Goal: Task Accomplishment & Management: Complete application form

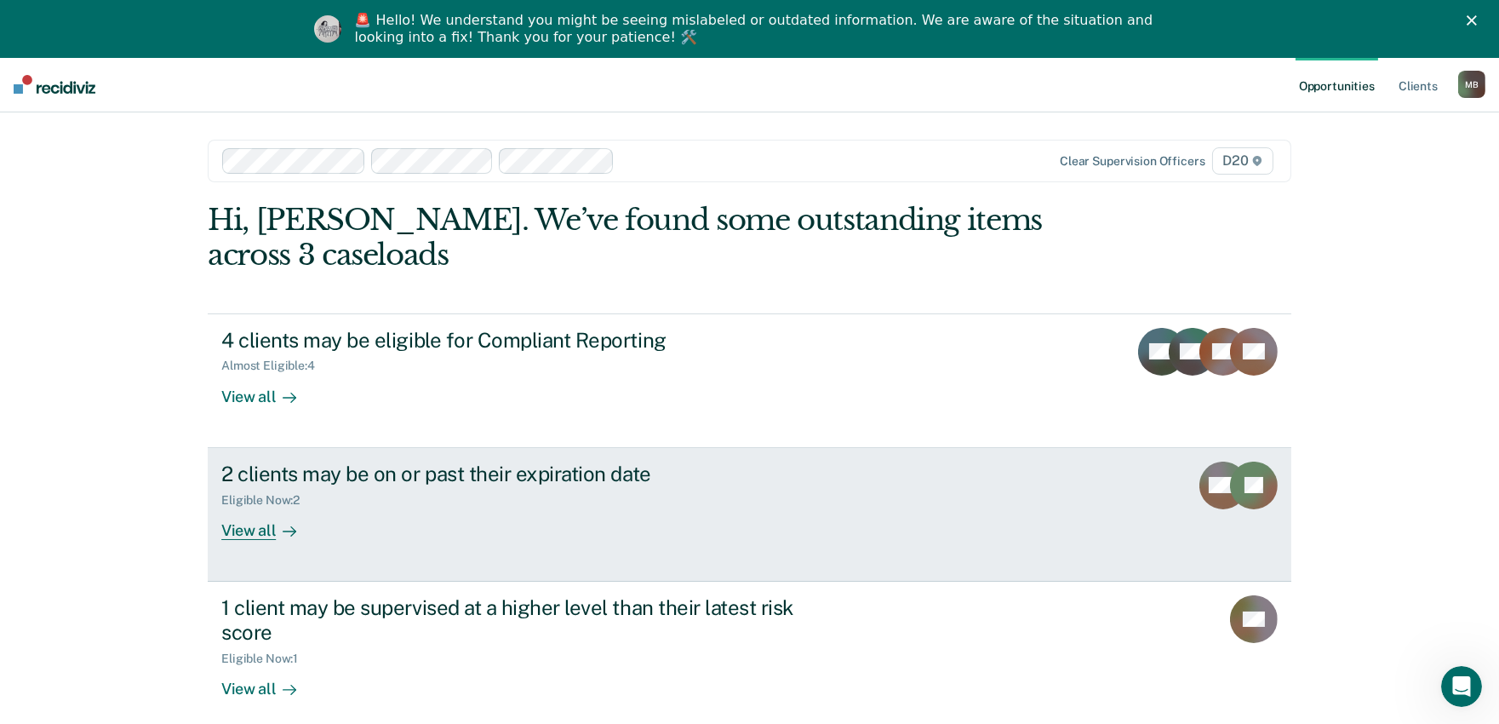
click at [307, 533] on div "View all" at bounding box center [268, 523] width 95 height 33
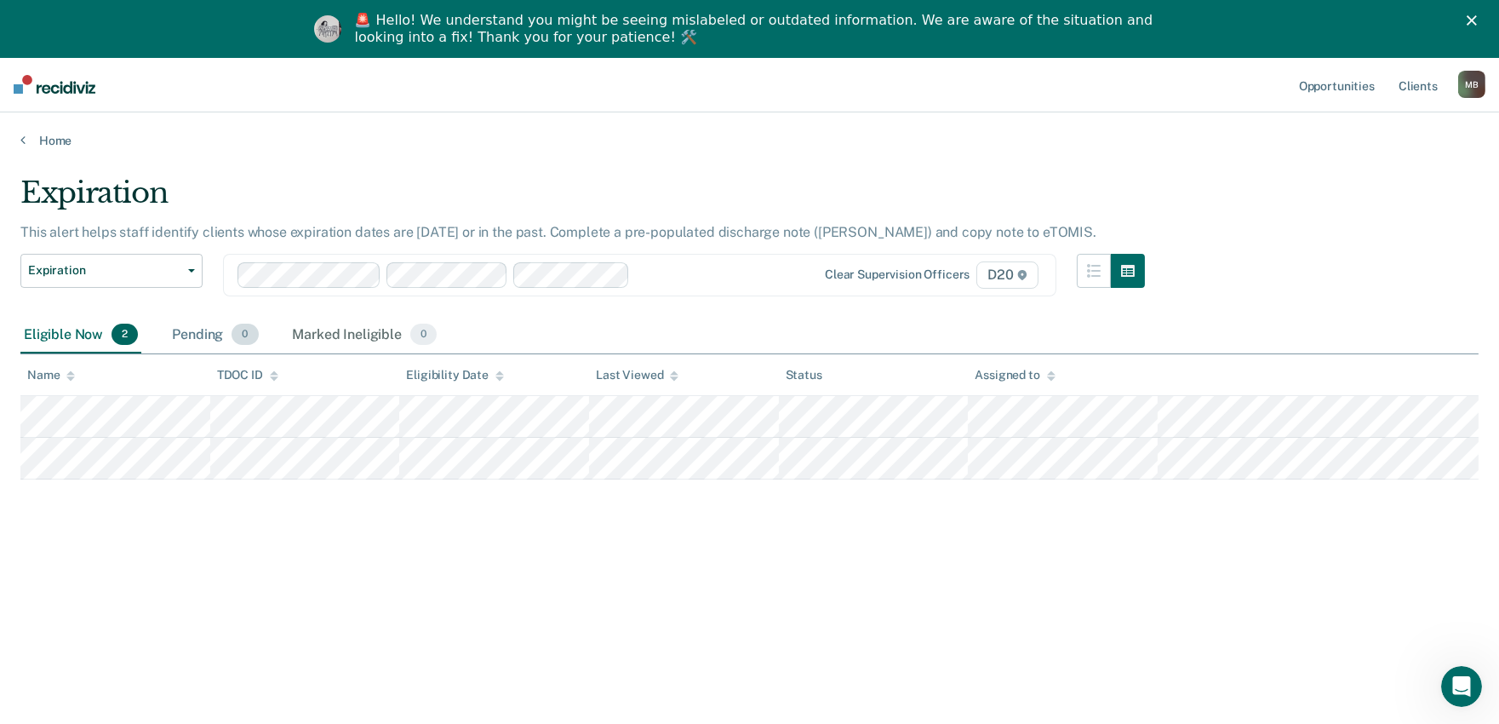
click at [215, 337] on div "Pending 0" at bounding box center [215, 335] width 93 height 37
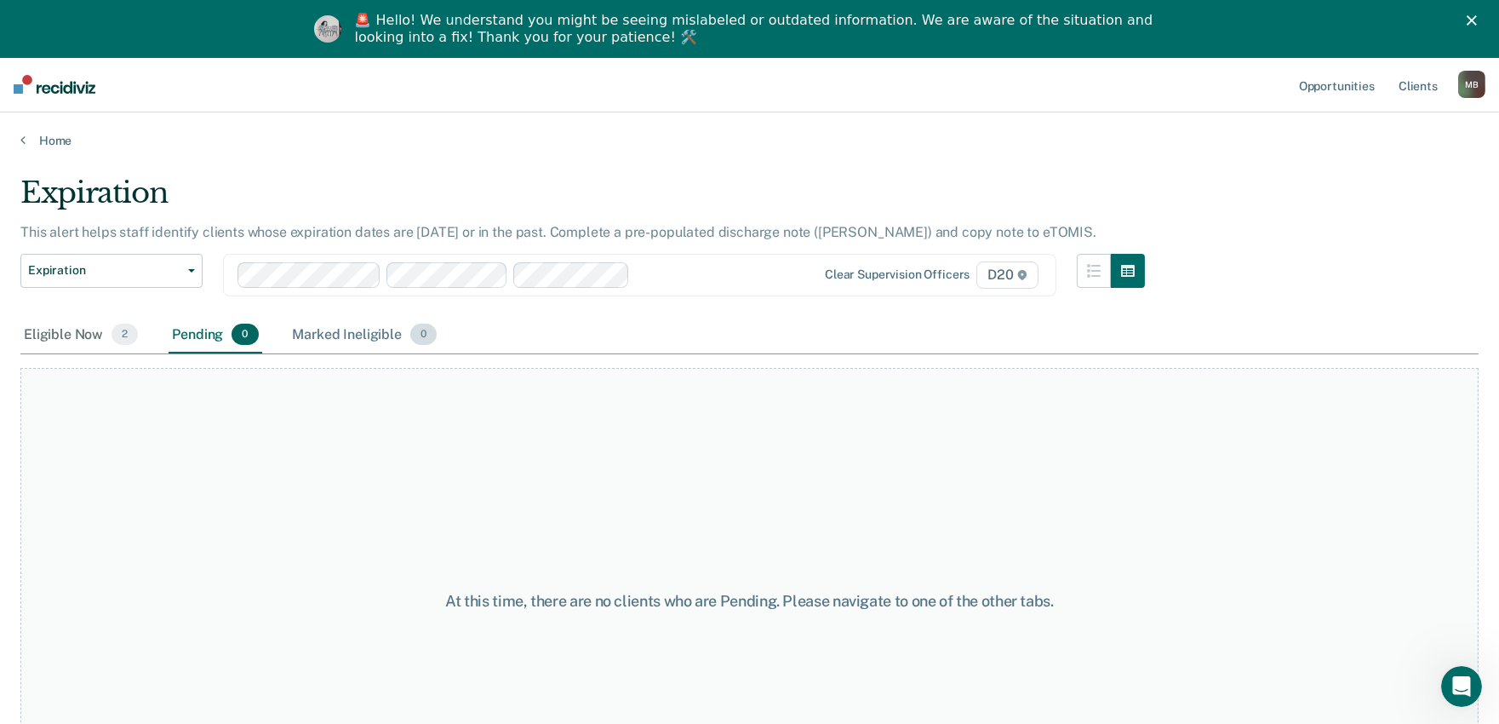
click at [325, 338] on div "Marked Ineligible 0" at bounding box center [366, 335] width 152 height 37
click at [196, 332] on div "Pending 0" at bounding box center [215, 335] width 93 height 37
click at [54, 338] on div "Eligible Now 2" at bounding box center [80, 335] width 121 height 37
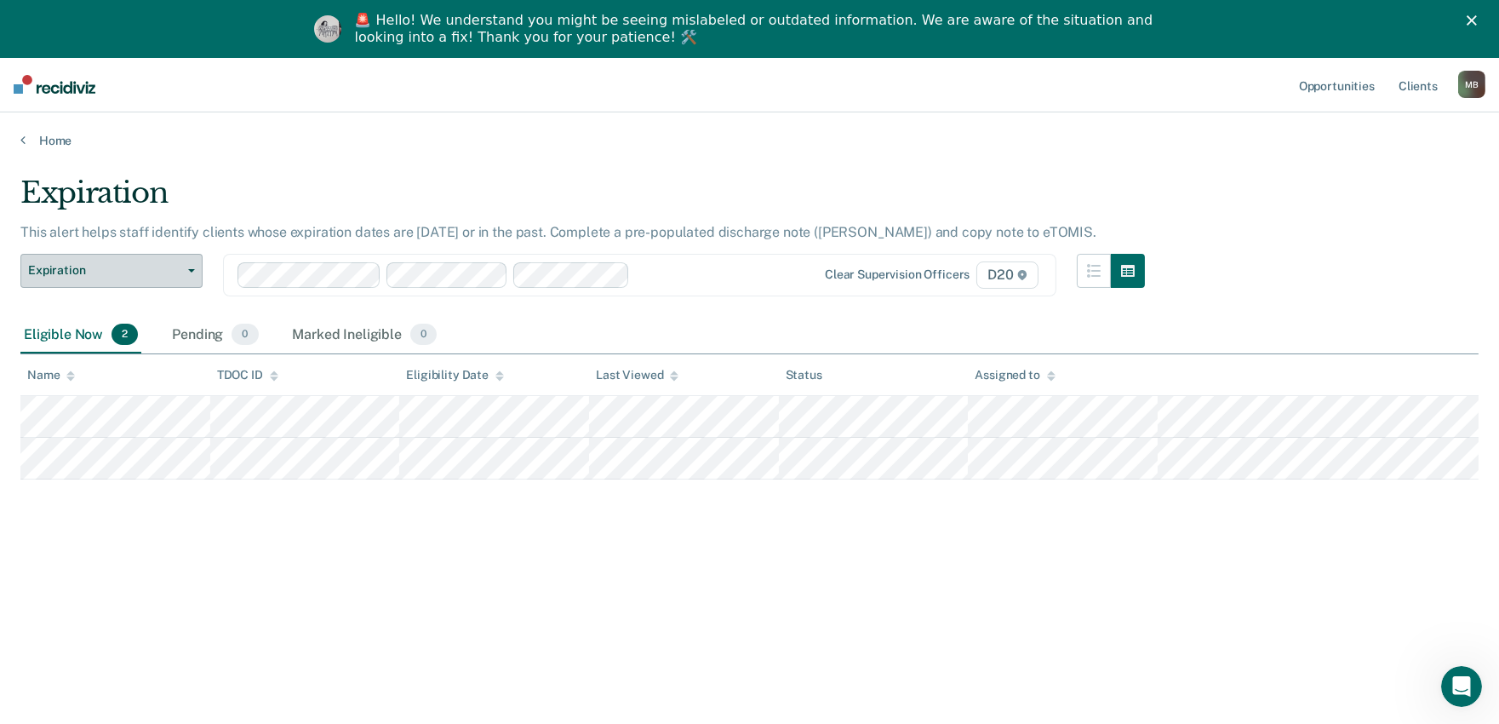
click at [192, 272] on button "Expiration" at bounding box center [111, 271] width 182 height 34
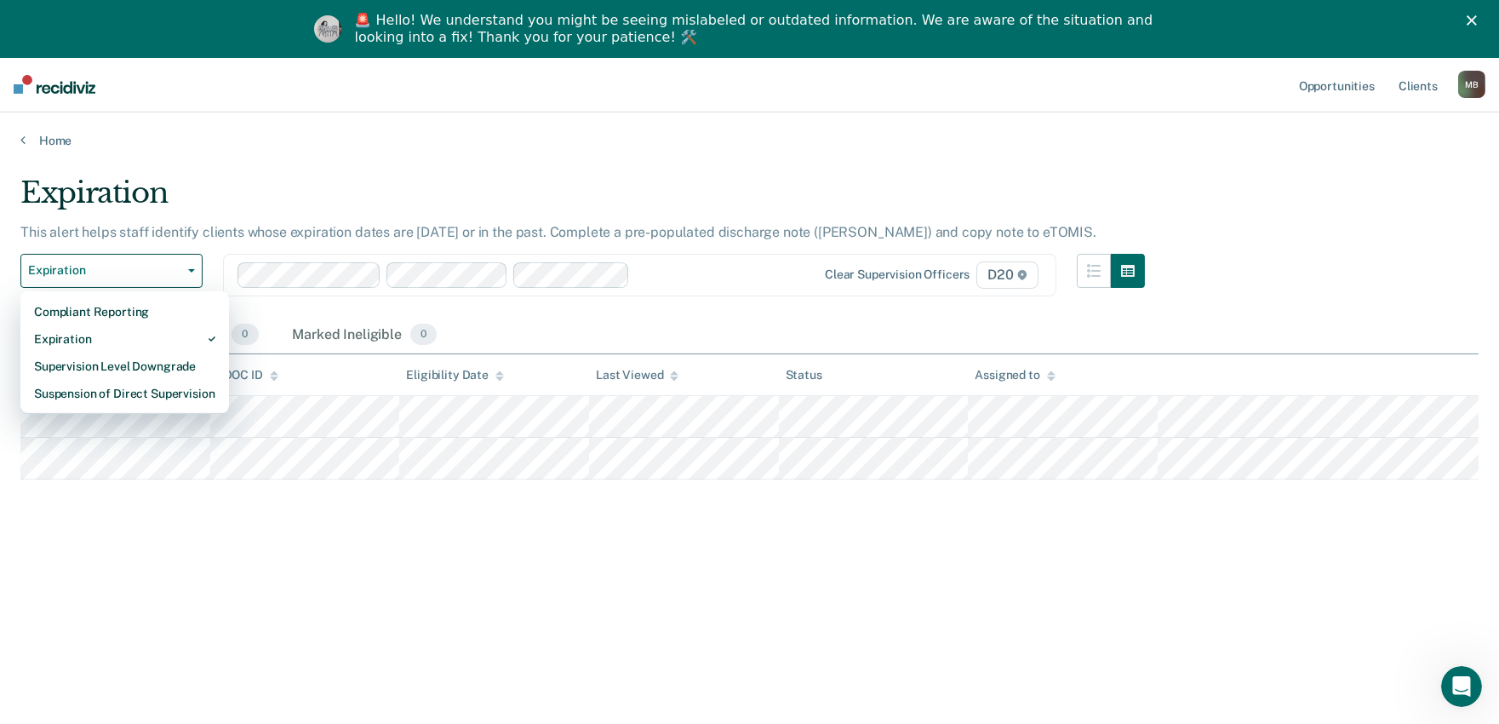
click at [157, 547] on div "Expiration This alert helps staff identify clients whose expiration dates are […" at bounding box center [749, 414] width 1459 height 479
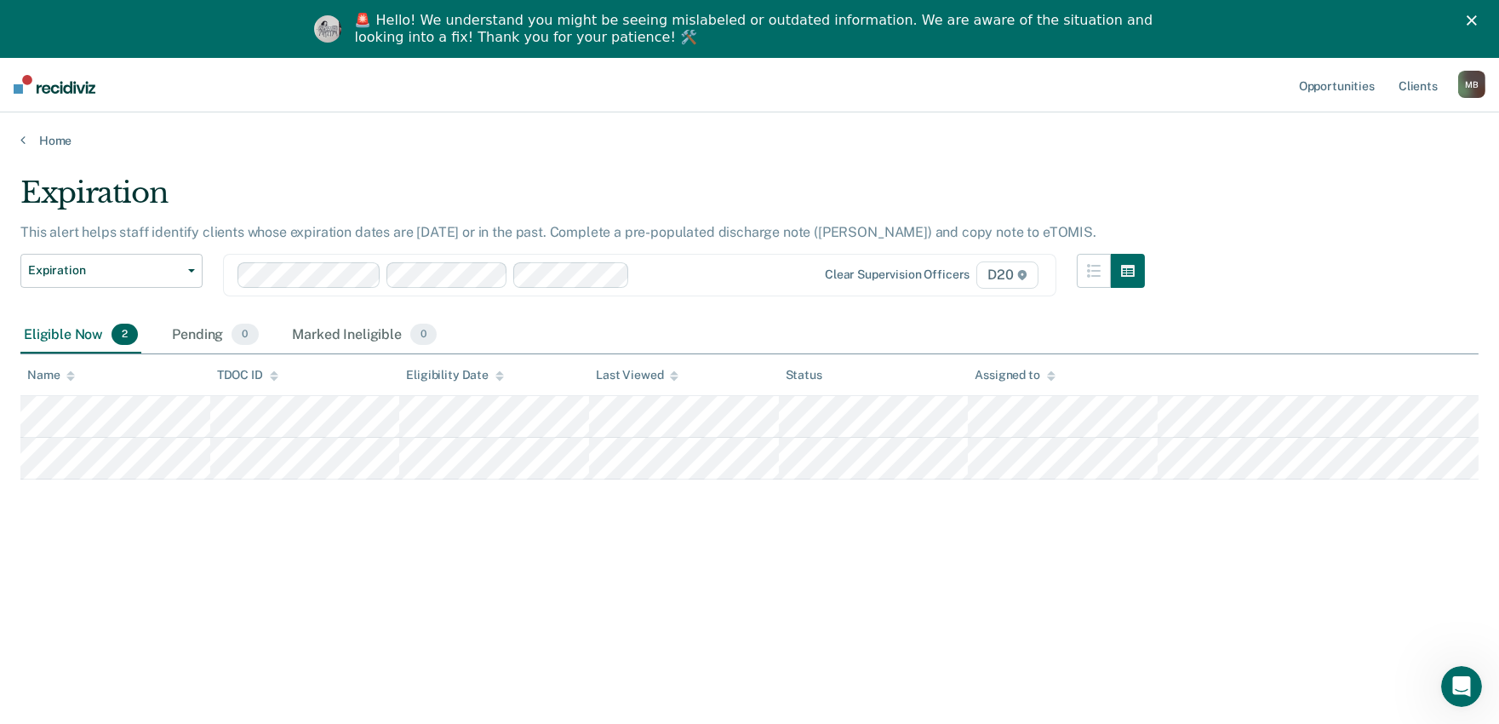
click at [140, 508] on div "Expiration This alert helps staff identify clients whose expiration dates are […" at bounding box center [749, 414] width 1459 height 479
click at [10, 133] on div "Home" at bounding box center [749, 130] width 1499 height 36
click at [36, 146] on link "Home" at bounding box center [749, 140] width 1459 height 15
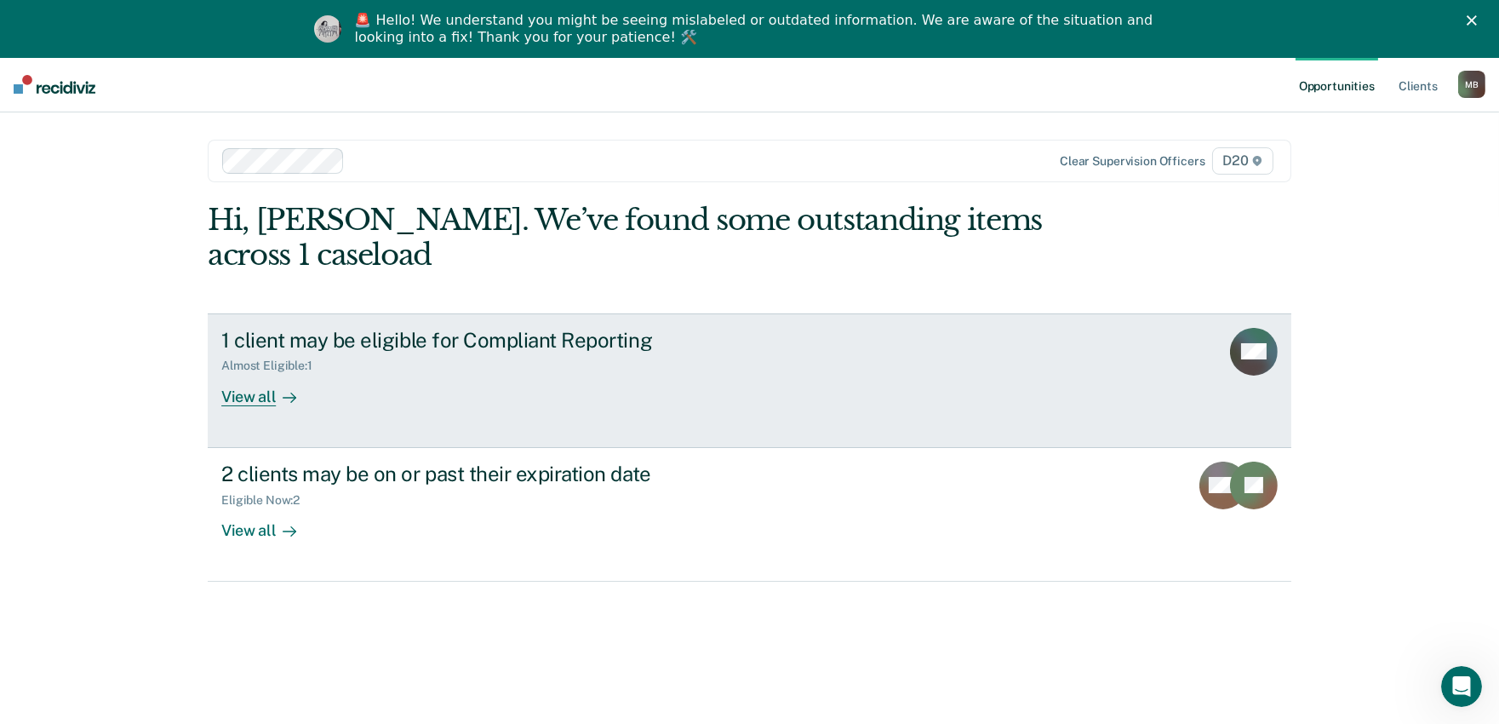
click at [401, 366] on div "Almost Eligible : 1" at bounding box center [520, 362] width 598 height 21
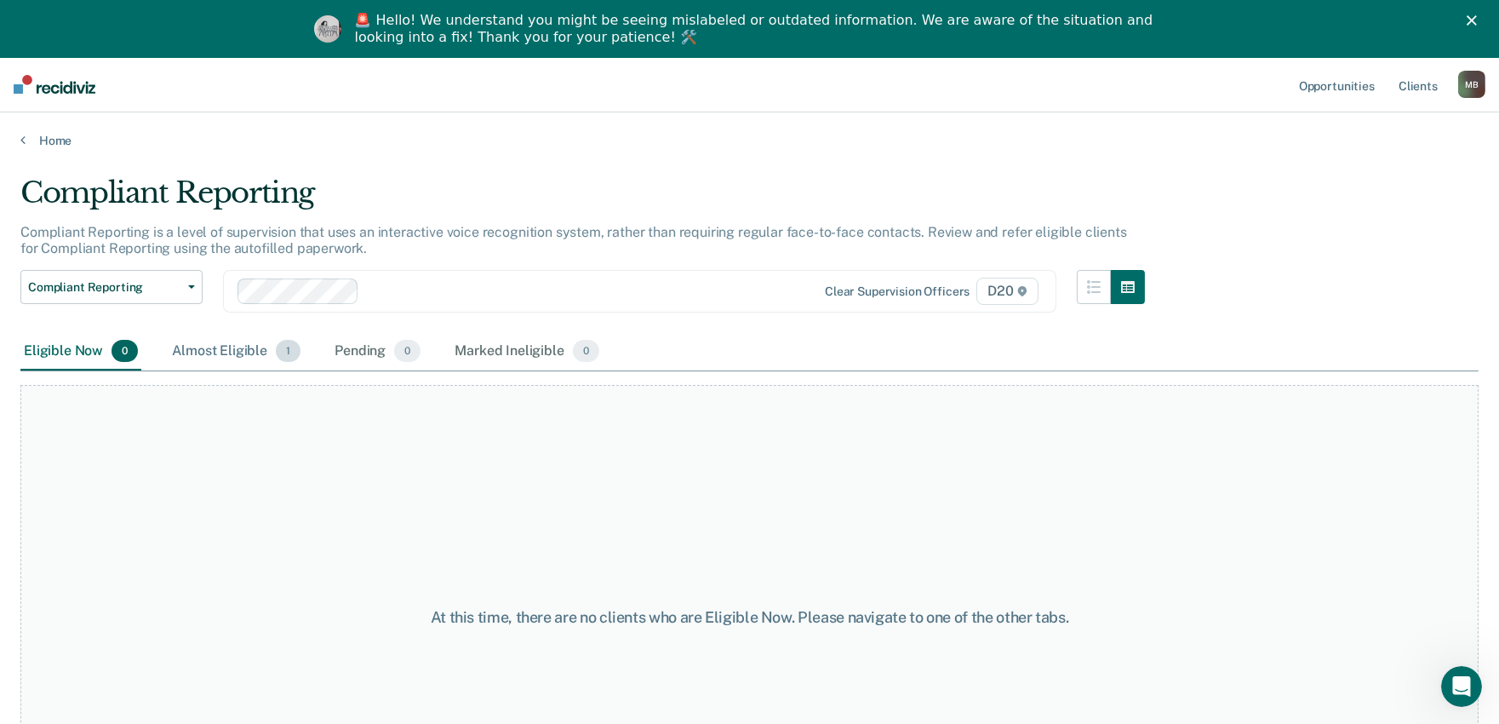
click at [237, 354] on div "Almost Eligible 1" at bounding box center [236, 351] width 135 height 37
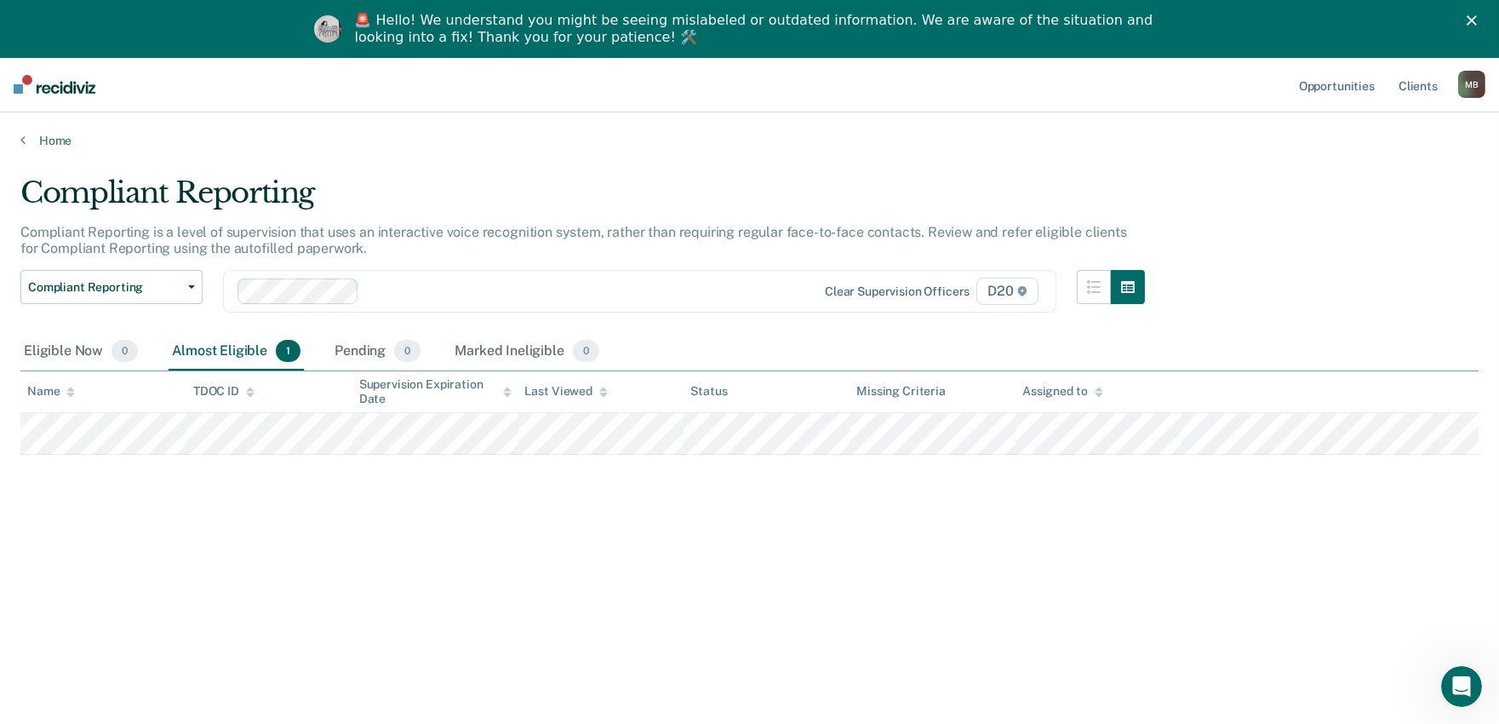
drag, startPoint x: 14, startPoint y: 0, endPoint x: 416, endPoint y: 122, distance: 419.9
click at [413, 153] on main "Compliant Reporting Compliant Reporting is a level of supervision that uses an …" at bounding box center [749, 462] width 1499 height 628
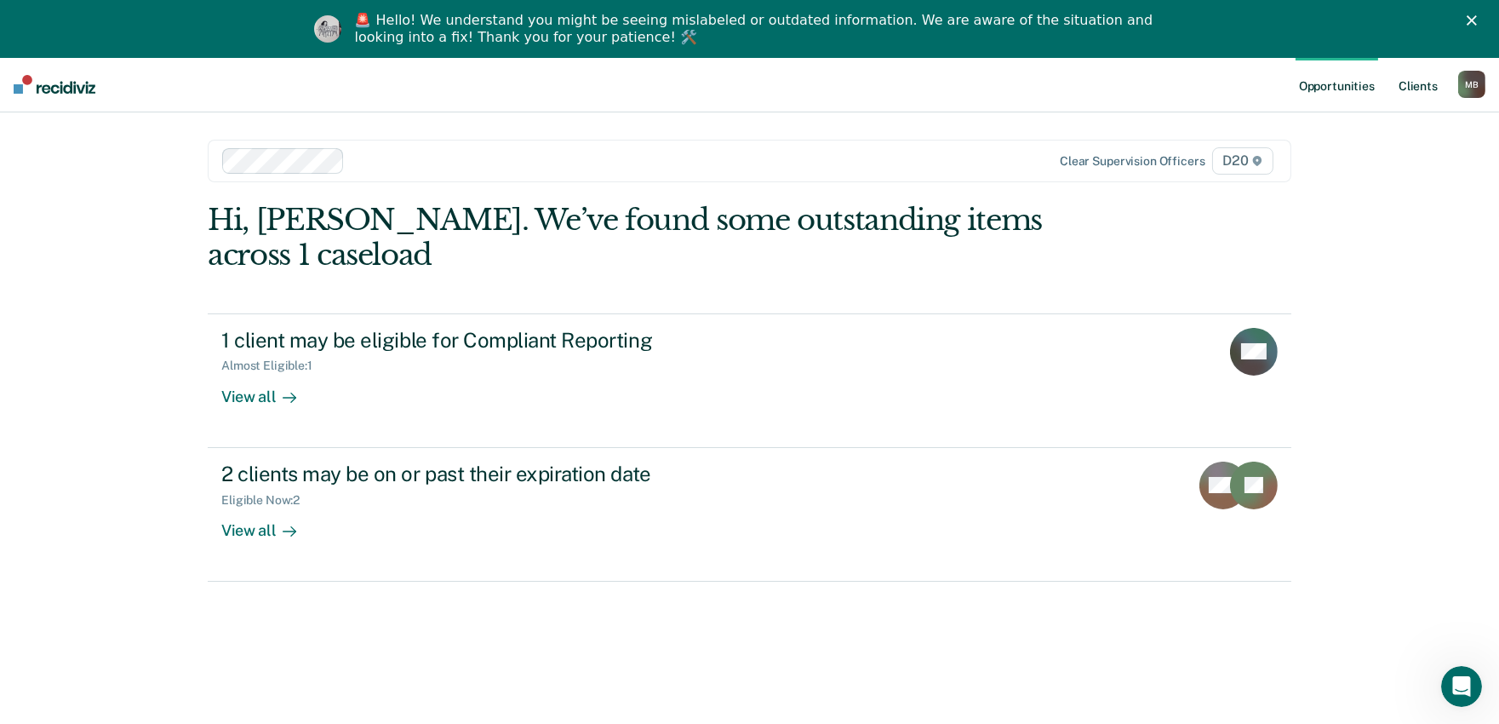
click at [1408, 77] on link "Client s" at bounding box center [1419, 84] width 46 height 54
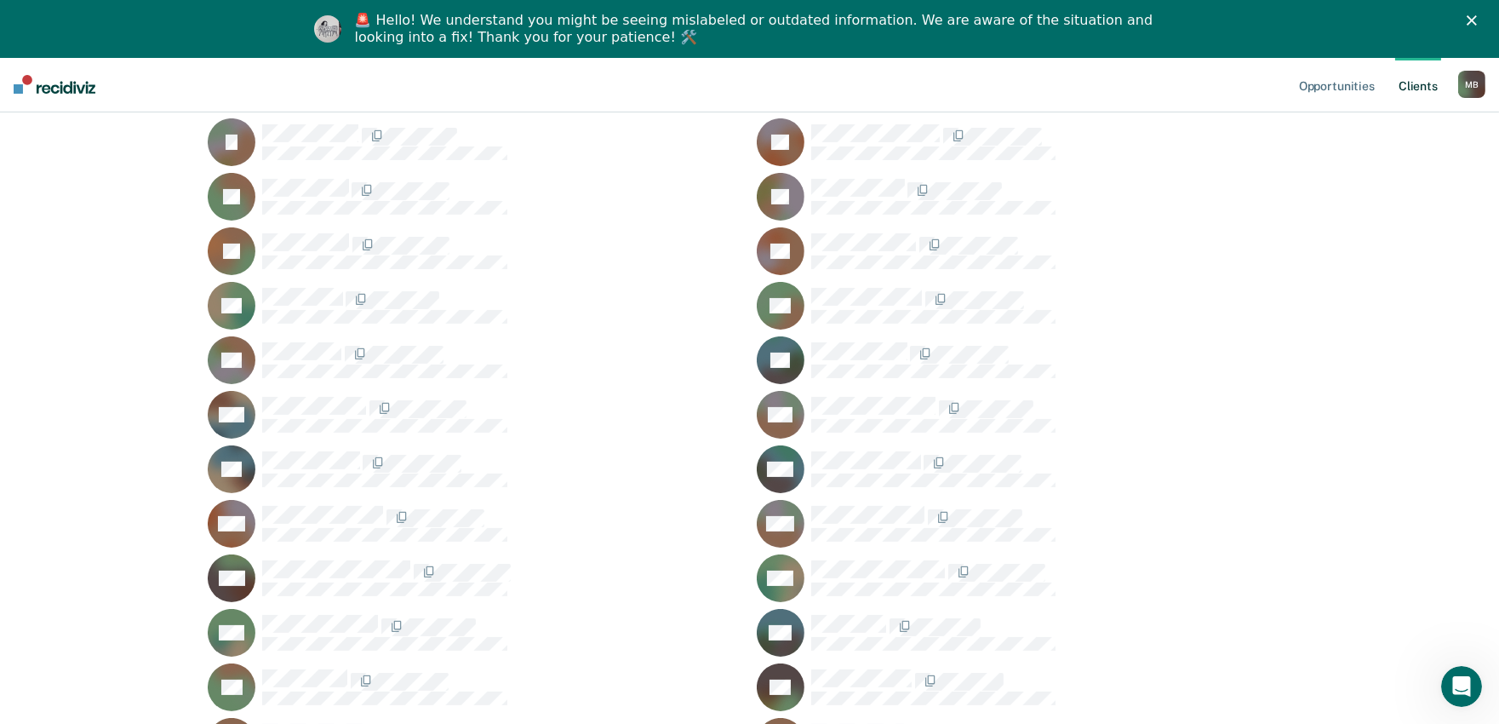
scroll to position [851, 0]
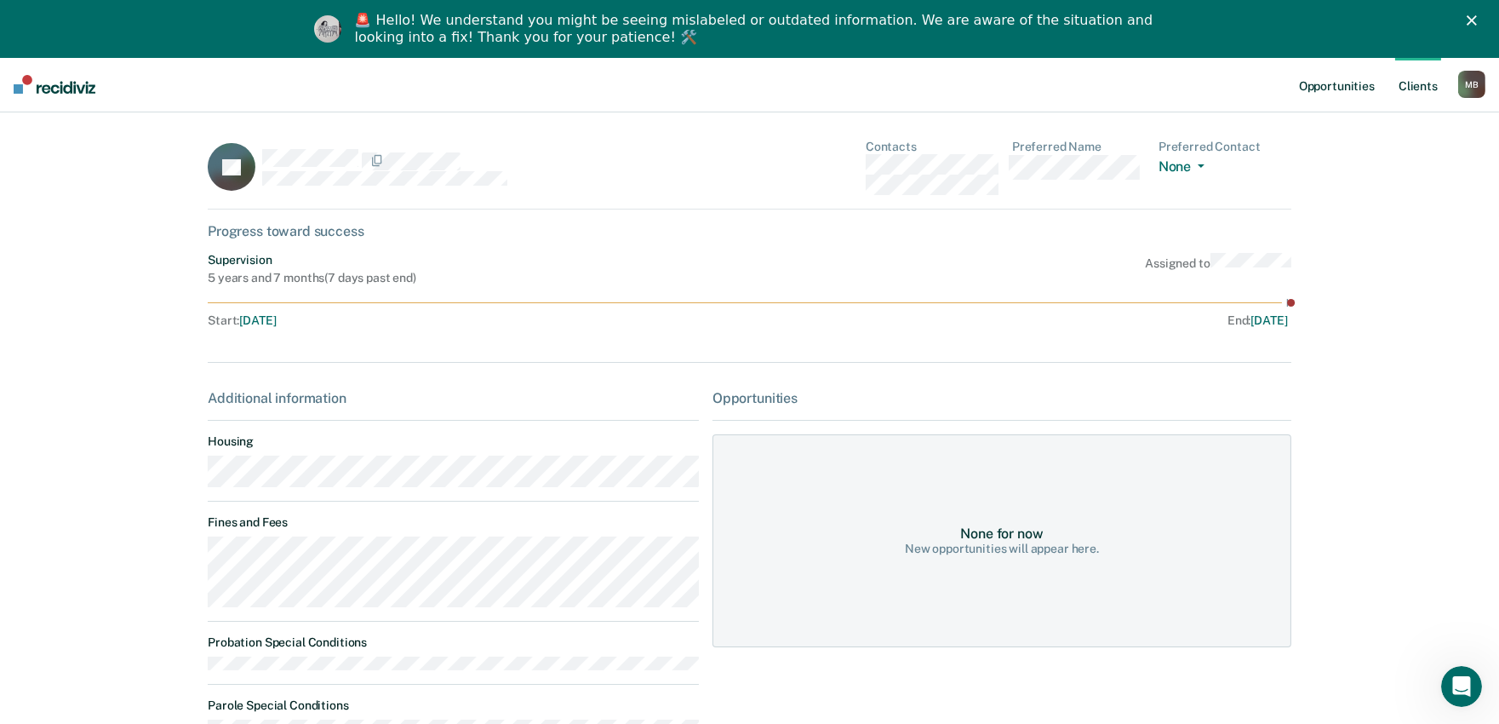
click at [1359, 89] on link "Opportunities" at bounding box center [1337, 84] width 83 height 54
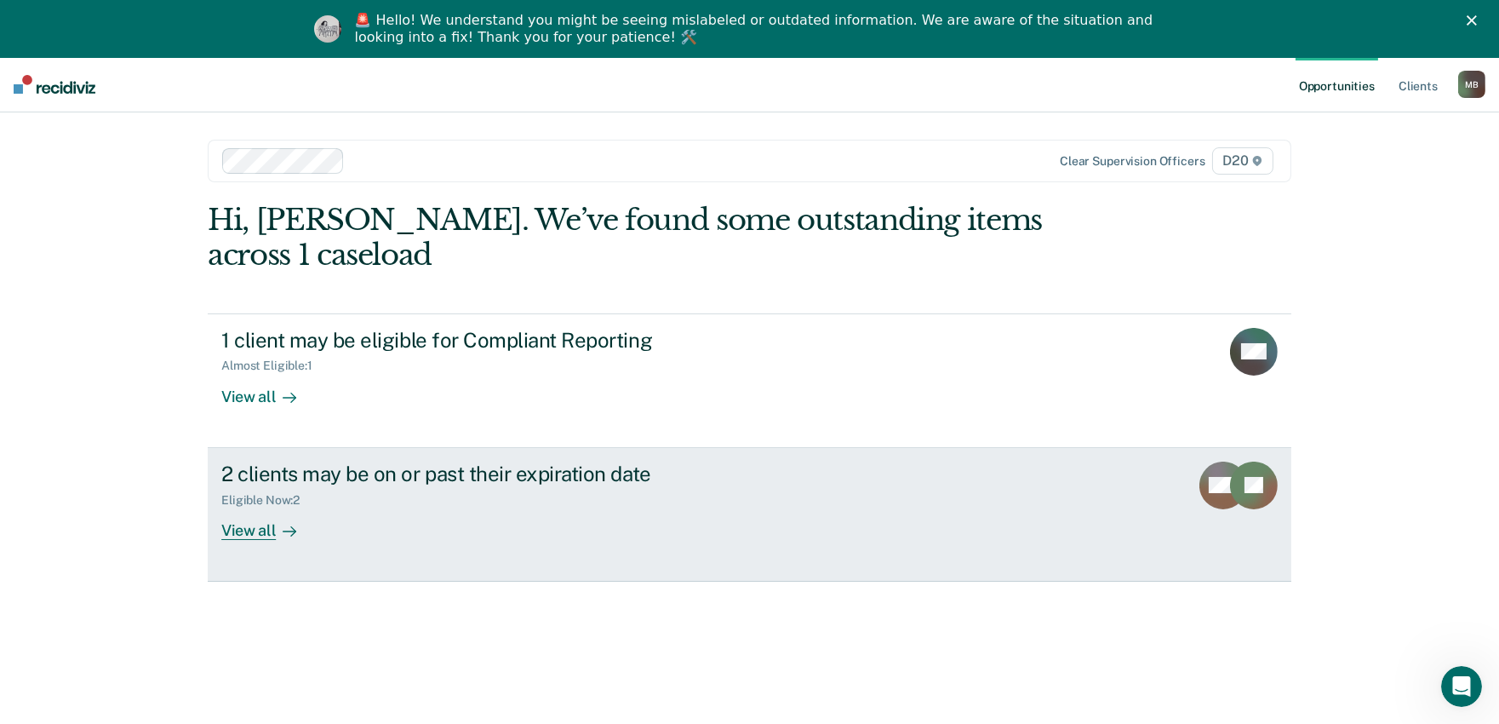
click at [410, 507] on div "2 clients may be on or past their expiration date Eligible Now : 2 View all" at bounding box center [540, 501] width 639 height 78
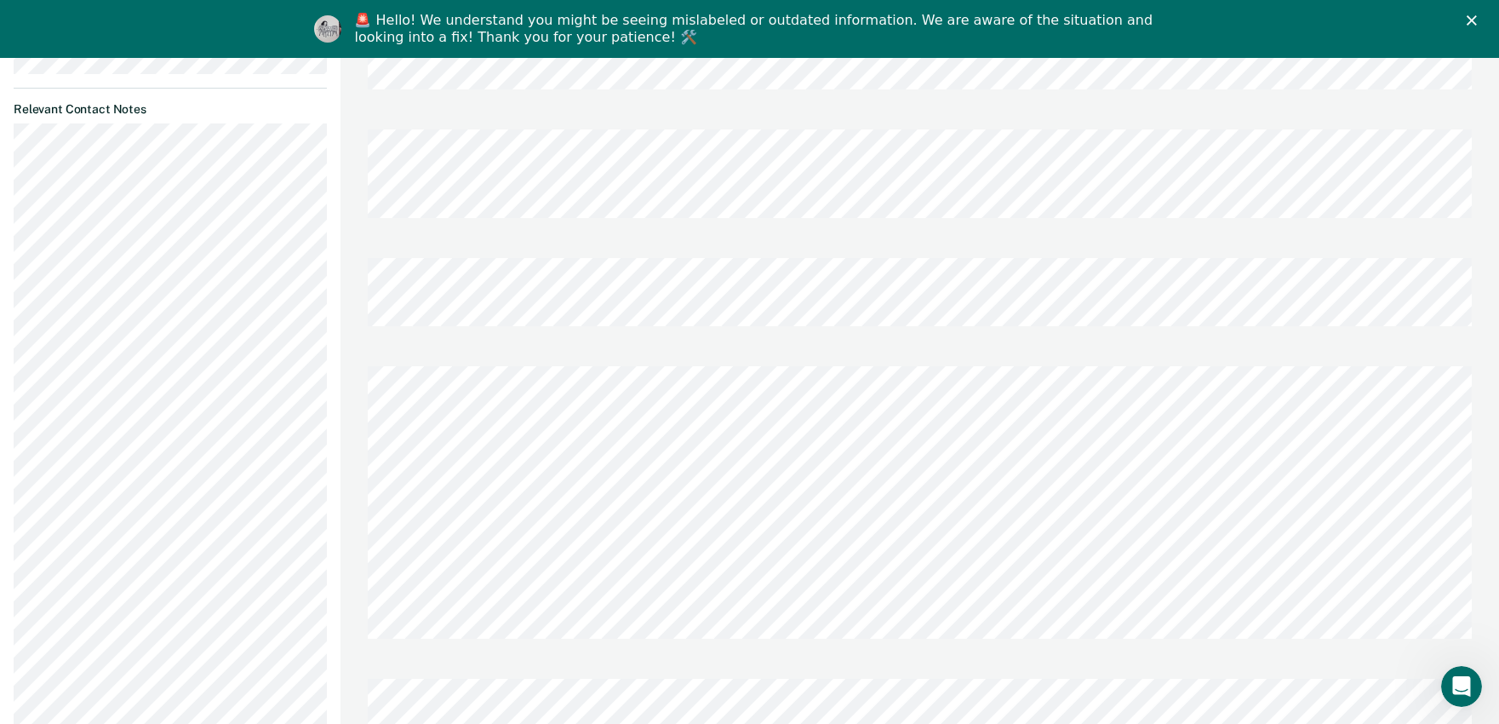
scroll to position [946, 0]
click at [1494, 354] on div "[PERSON_NAME] Note Last edited by [PERSON_NAME][EMAIL_ADDRESS][PERSON_NAME][DOM…" at bounding box center [920, 378] width 1159 height 3857
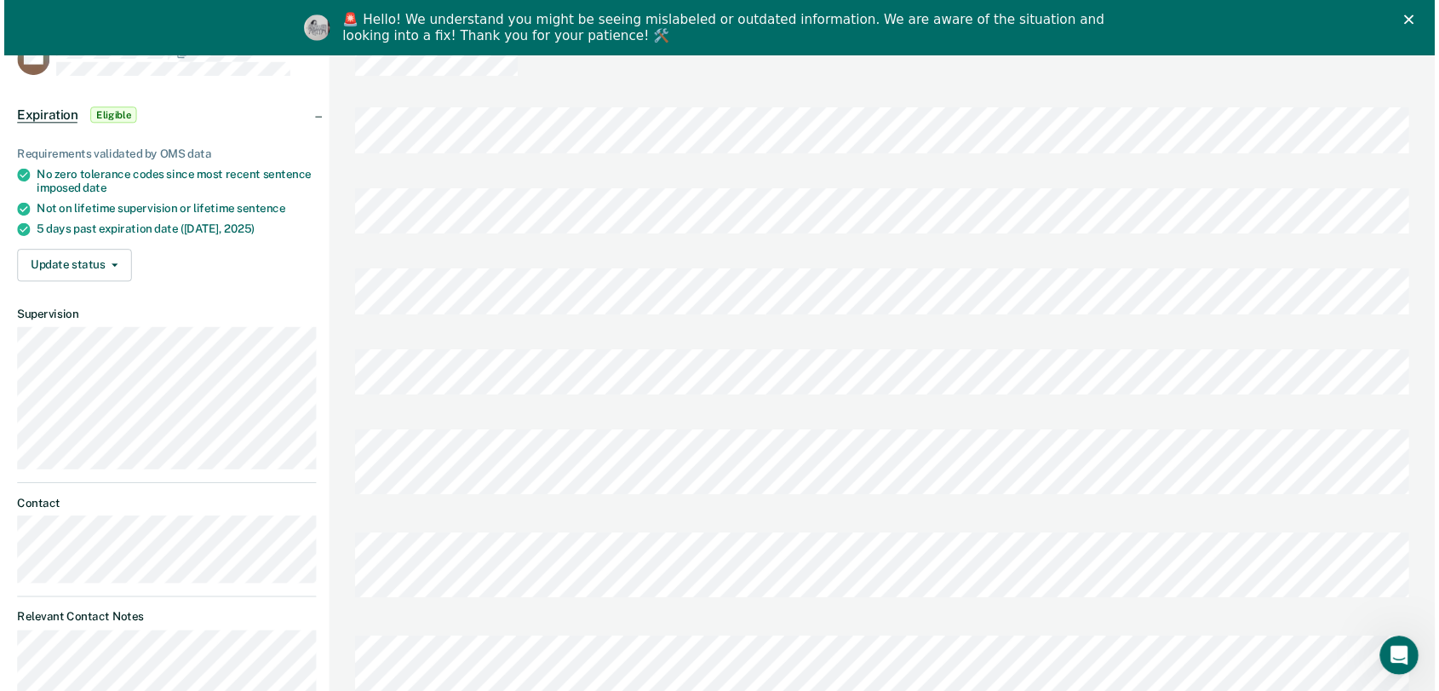
scroll to position [0, 0]
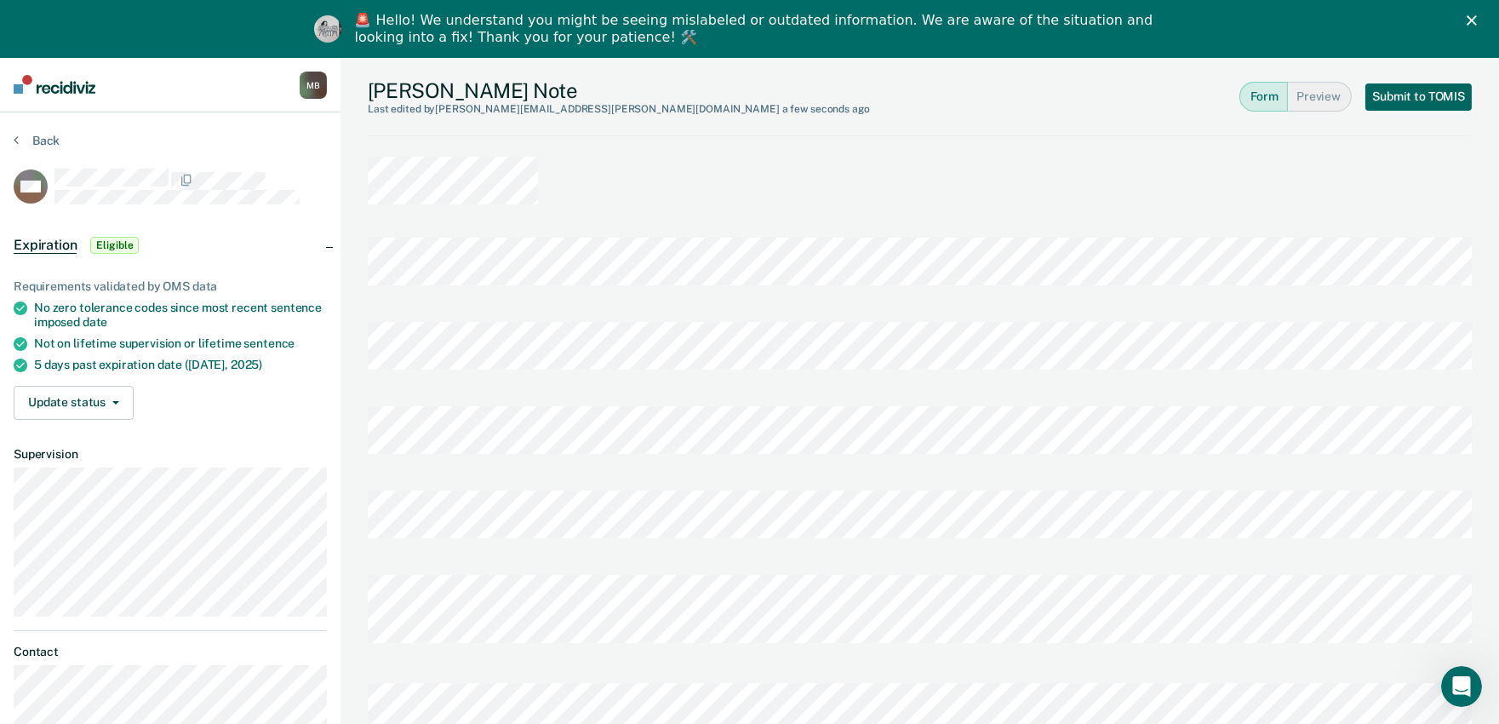
click at [1406, 106] on button "Submit to TOMIS" at bounding box center [1419, 96] width 106 height 27
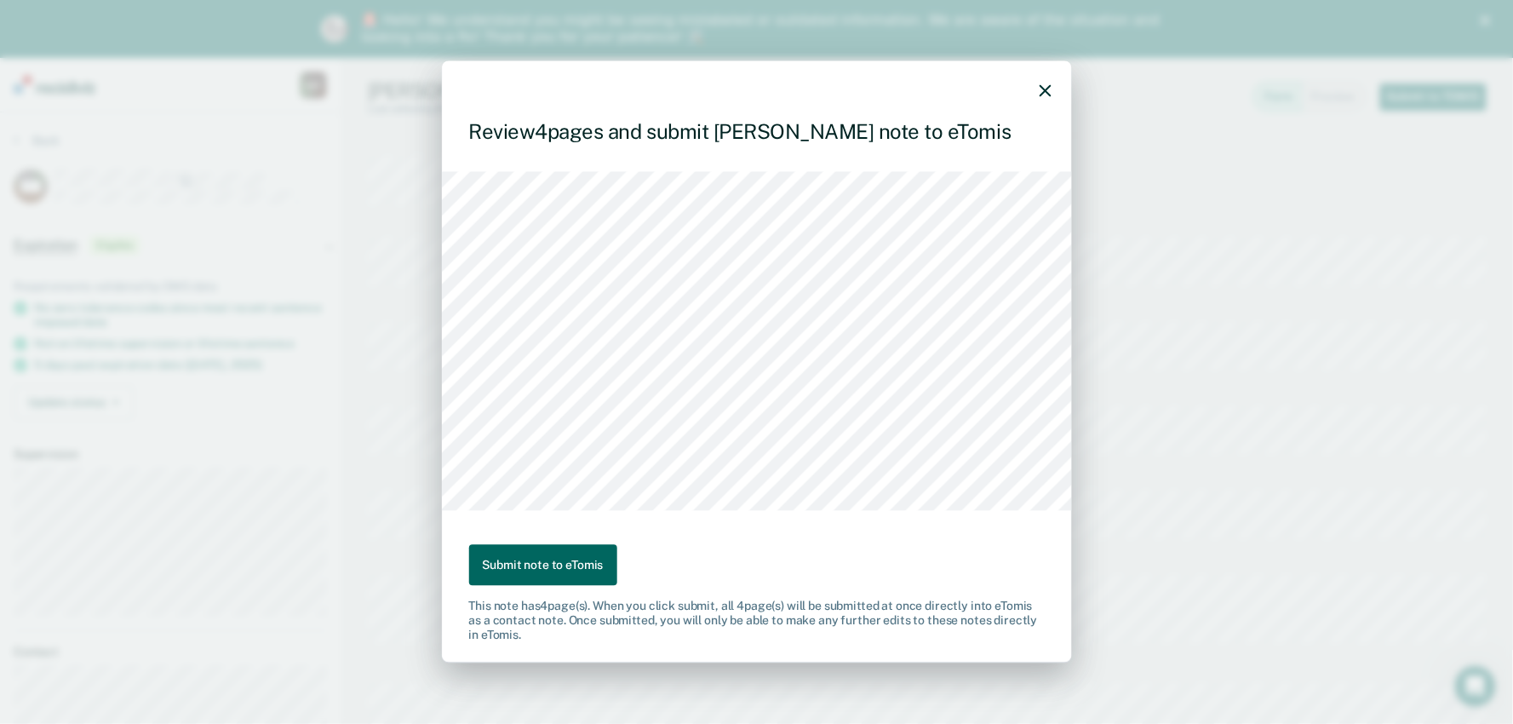
click at [526, 568] on button "Submit note to eTomis" at bounding box center [543, 565] width 148 height 42
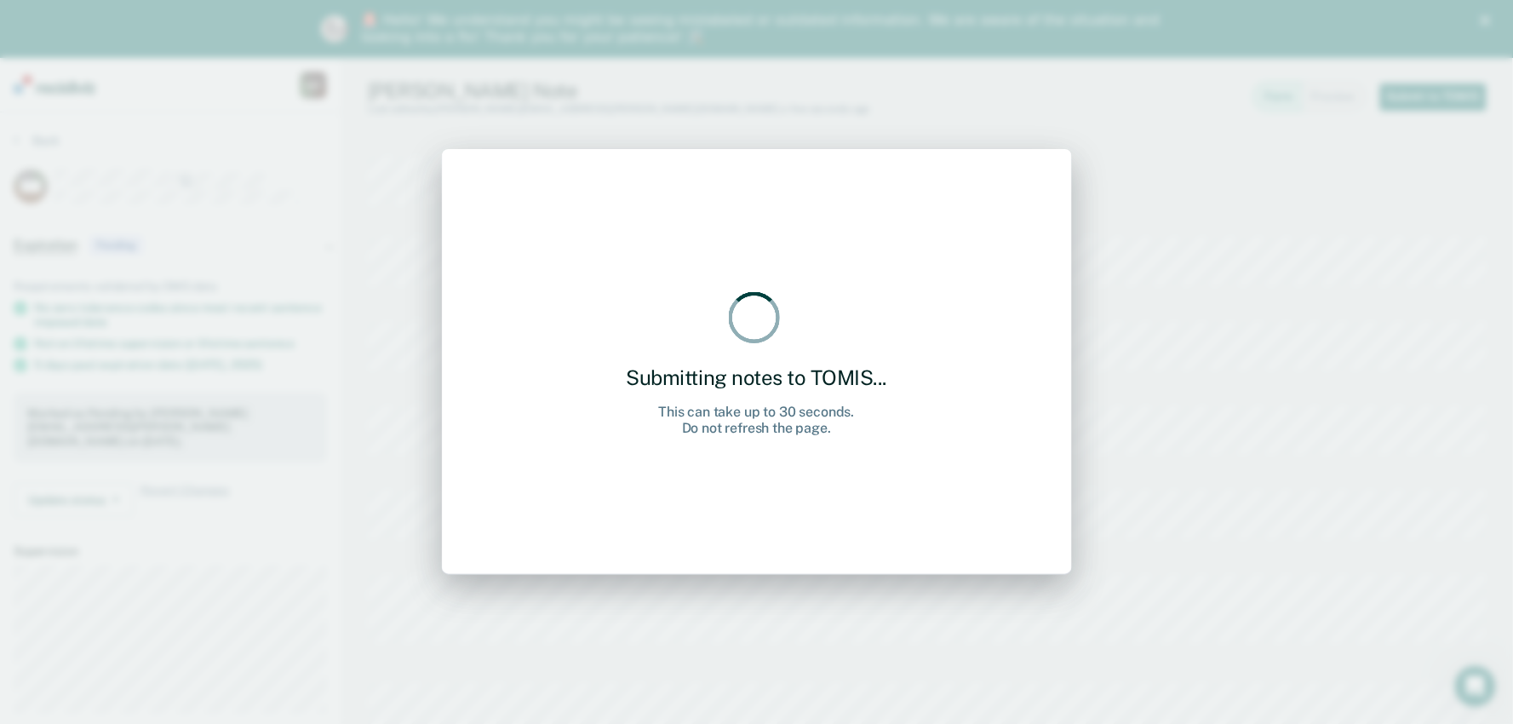
drag, startPoint x: 916, startPoint y: 336, endPoint x: 1033, endPoint y: 362, distance: 119.4
click at [923, 344] on div "Submitting notes to TOMIS... This can take up to 30 seconds. Do not refresh the…" at bounding box center [757, 362] width 630 height 426
drag, startPoint x: 1240, startPoint y: 393, endPoint x: 1022, endPoint y: 184, distance: 301.7
click at [1237, 393] on div "Submitting notes to TOMIS... This can take up to 30 seconds. Do not refresh the…" at bounding box center [756, 362] width 1513 height 724
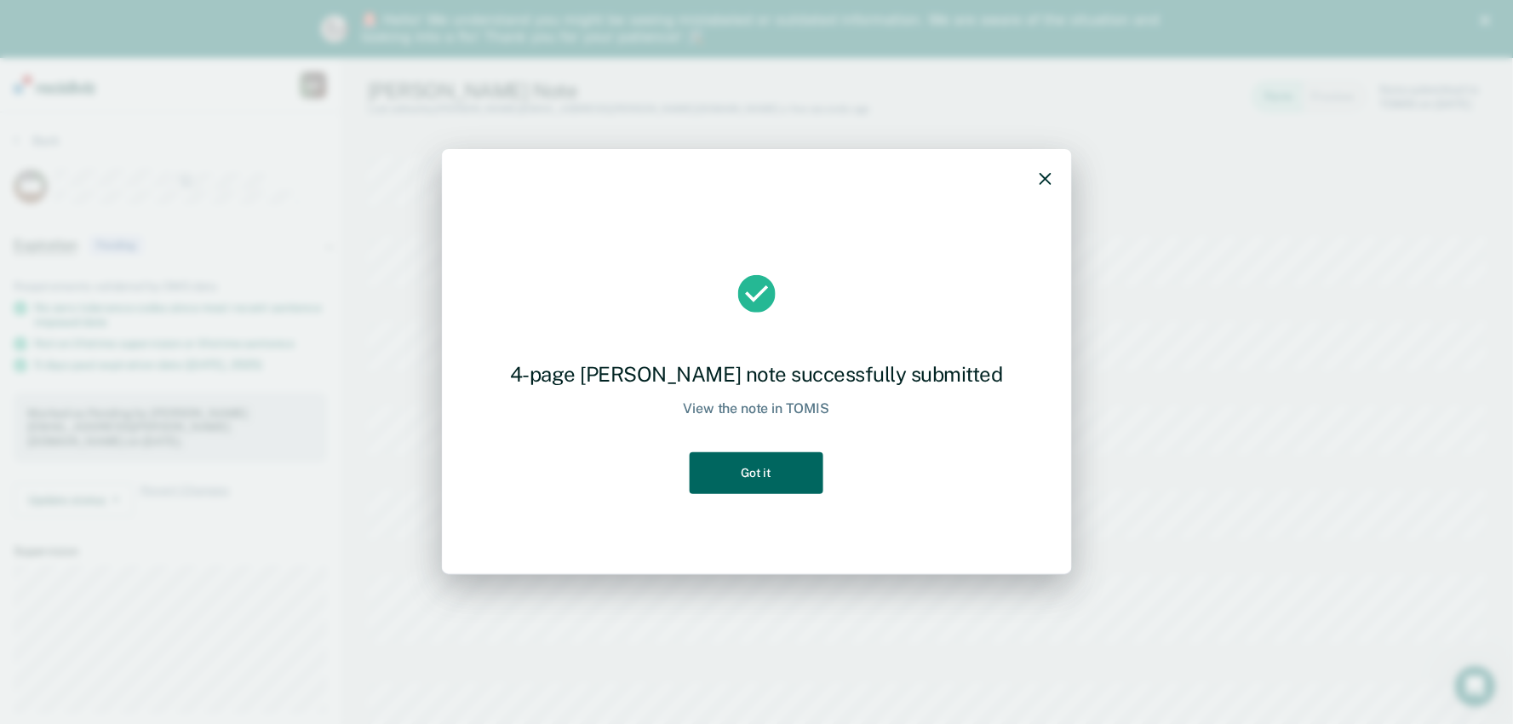
click at [764, 456] on button "Got it" at bounding box center [756, 473] width 133 height 42
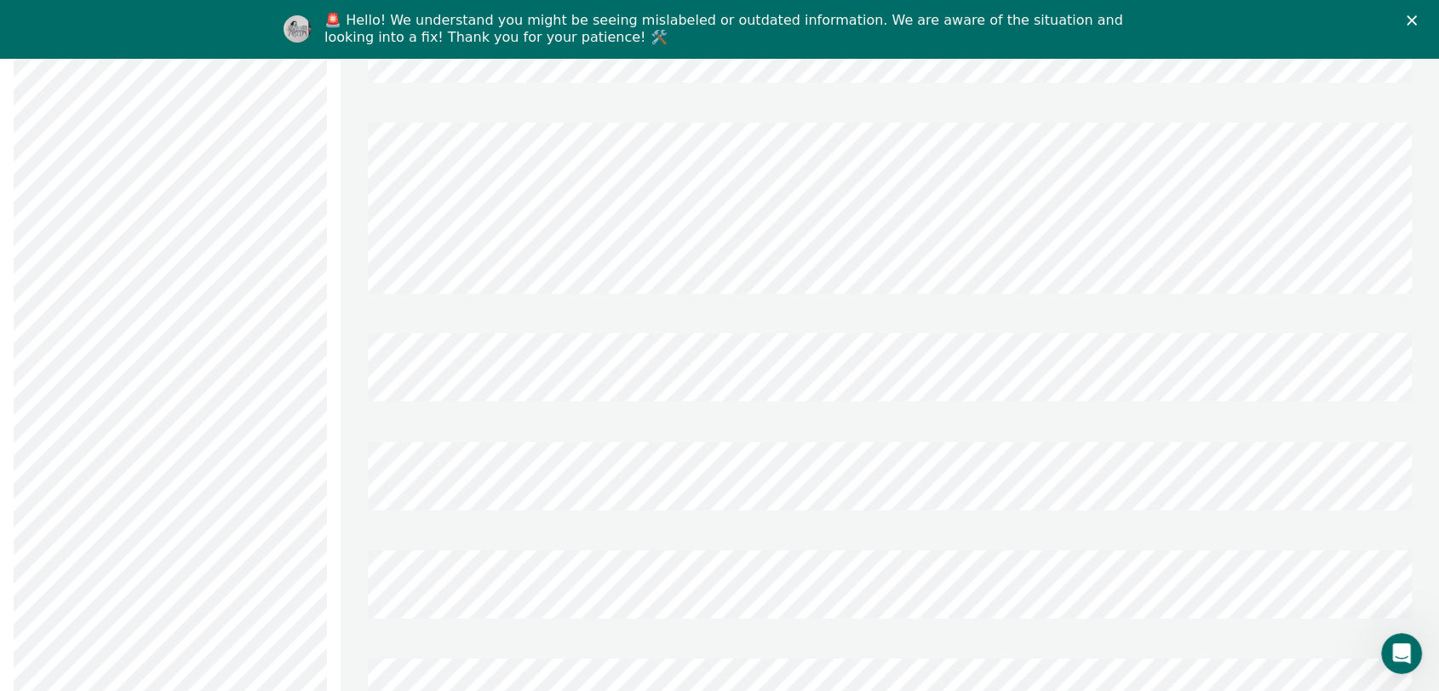
scroll to position [946, 0]
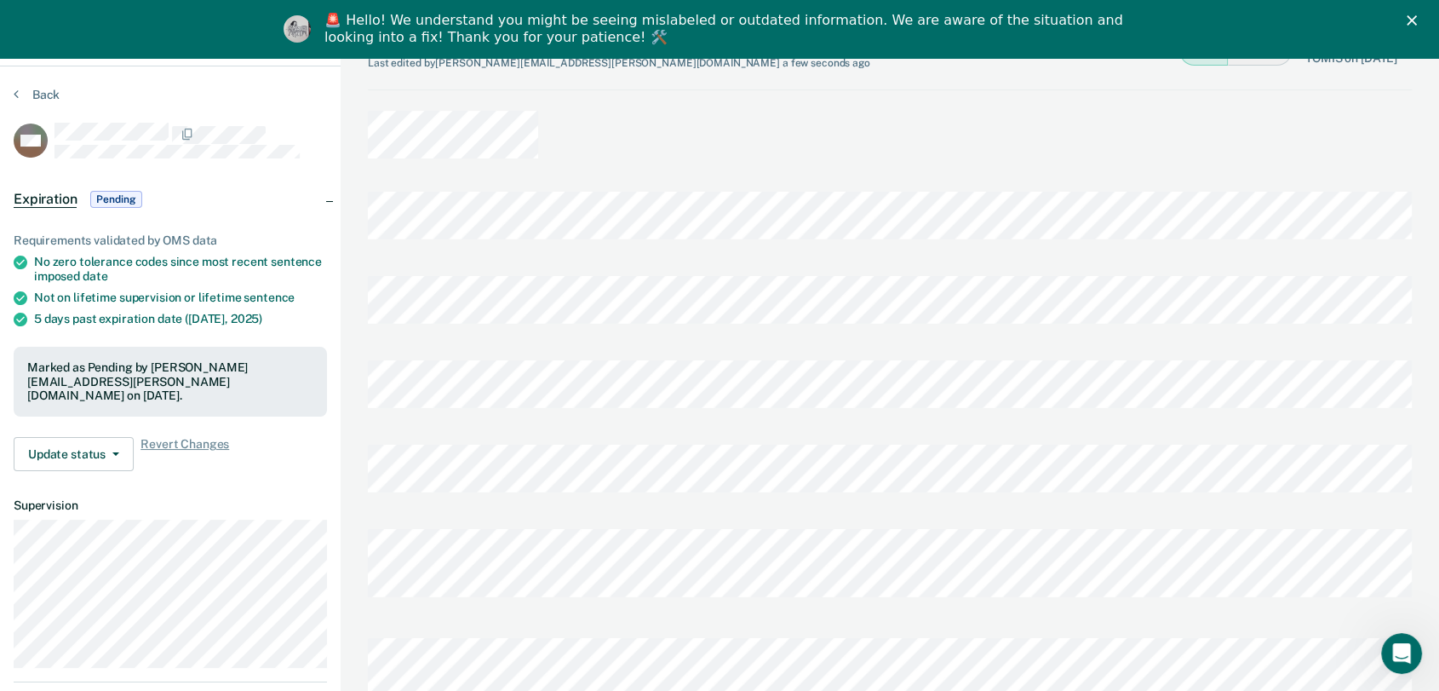
scroll to position [0, 0]
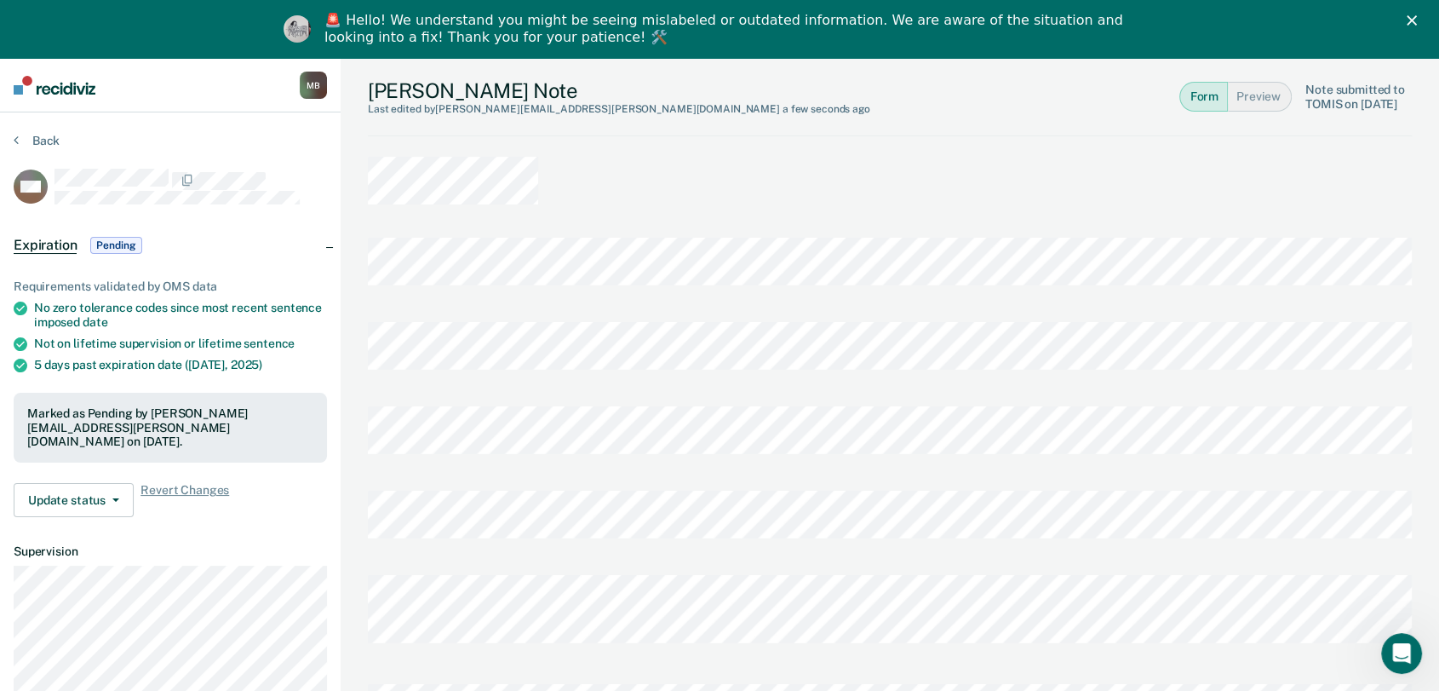
click at [1266, 95] on button "Preview" at bounding box center [1260, 97] width 64 height 30
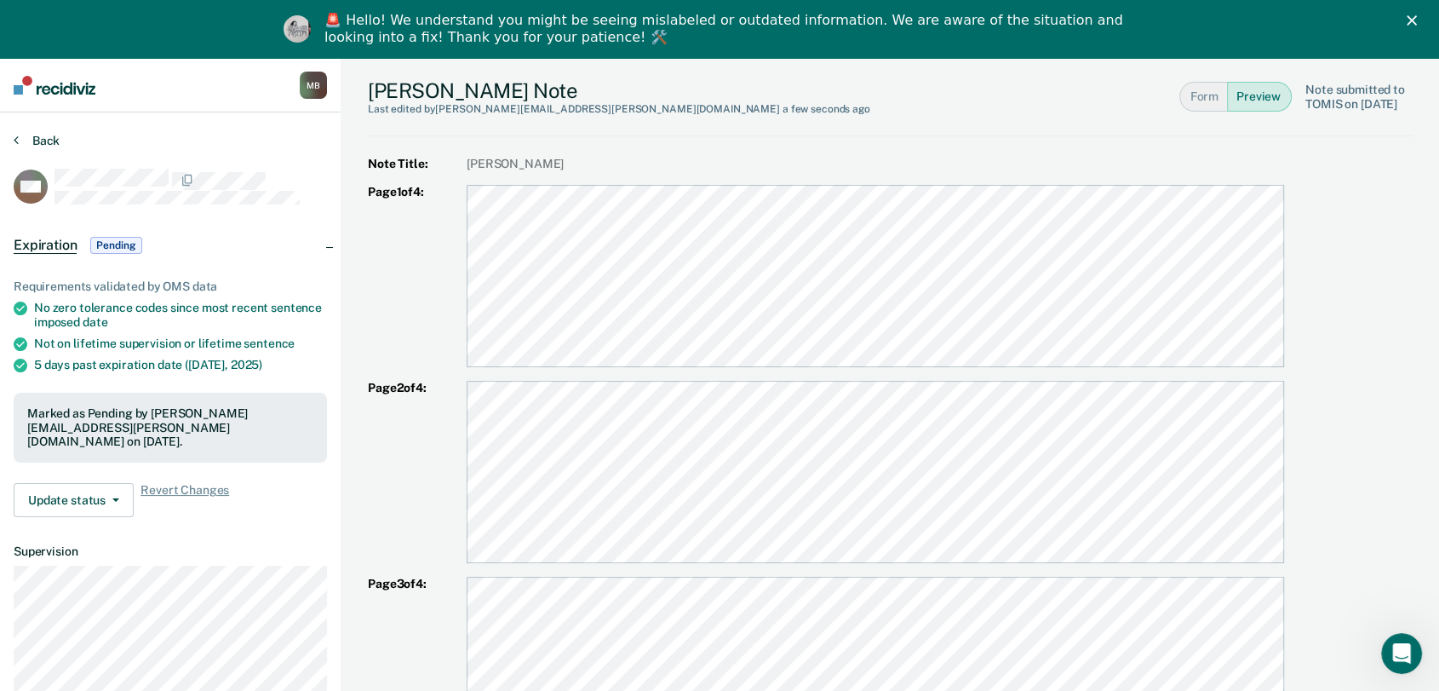
click at [38, 143] on button "Back" at bounding box center [37, 140] width 46 height 15
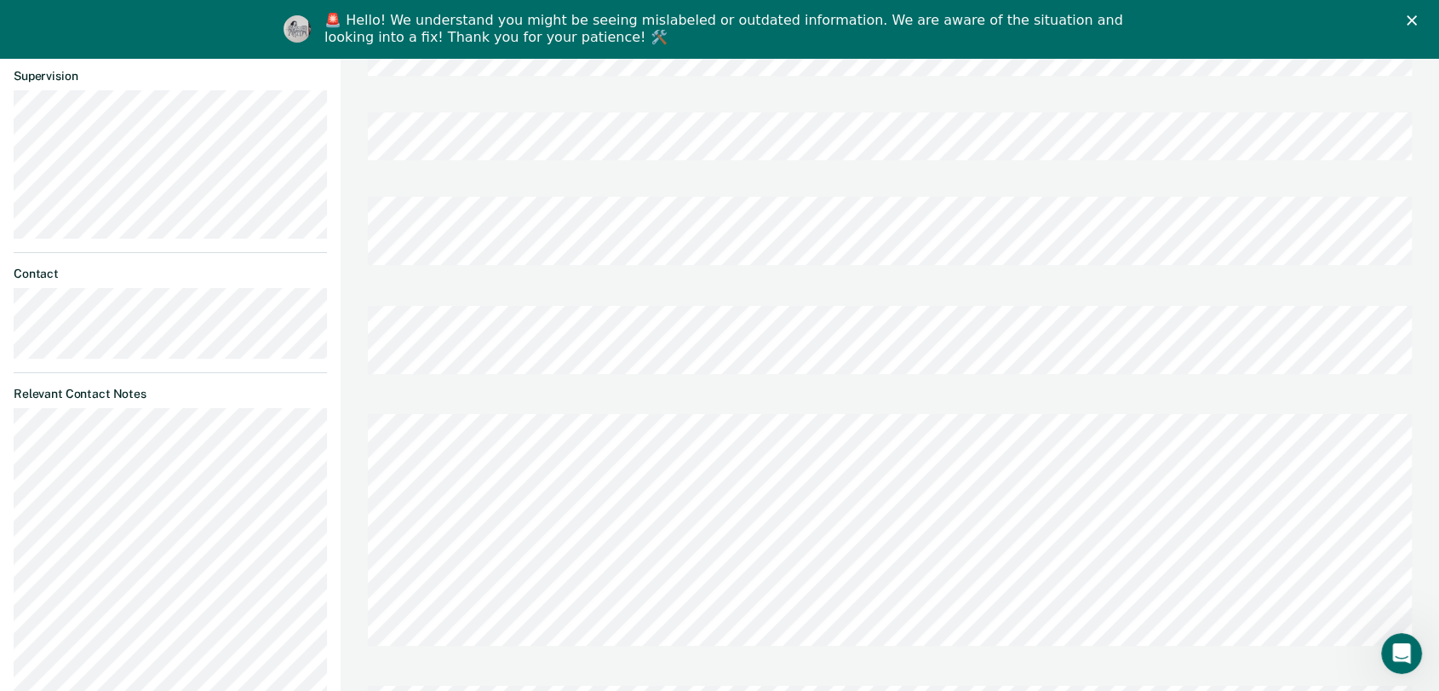
scroll to position [567, 0]
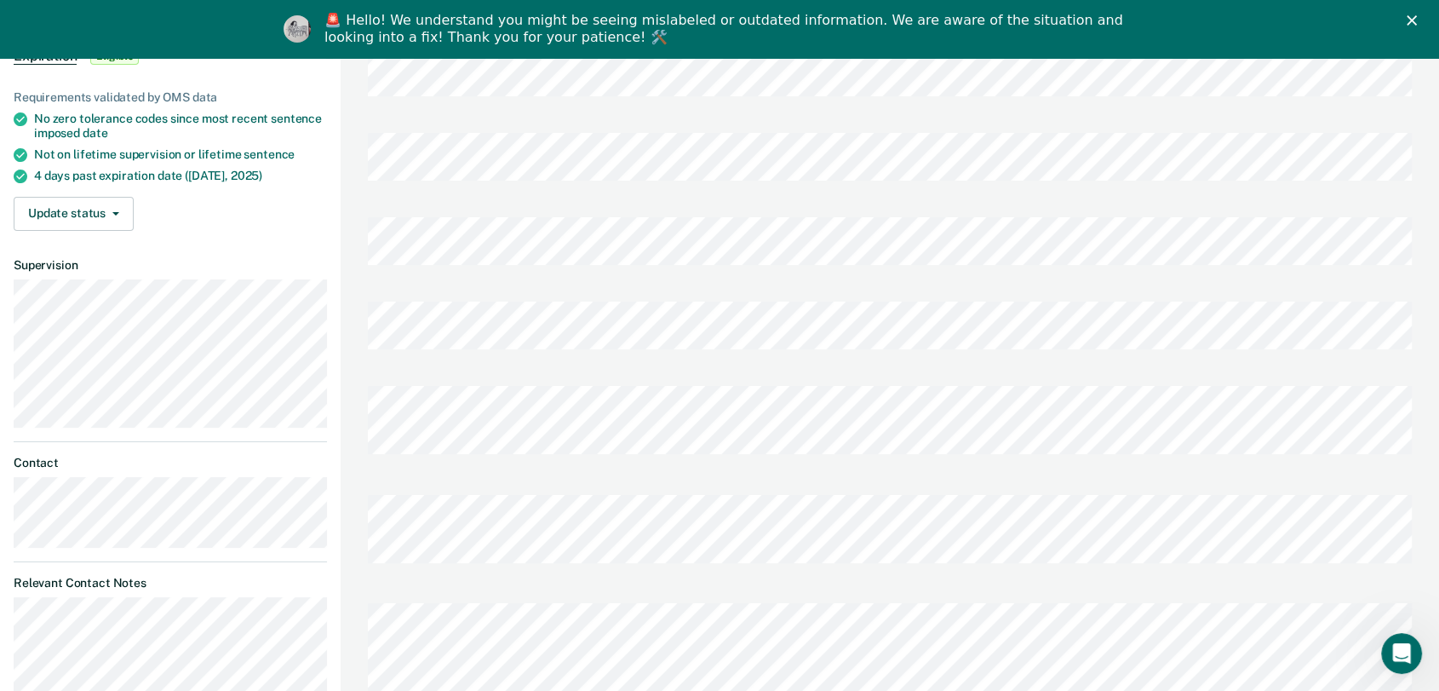
scroll to position [0, 0]
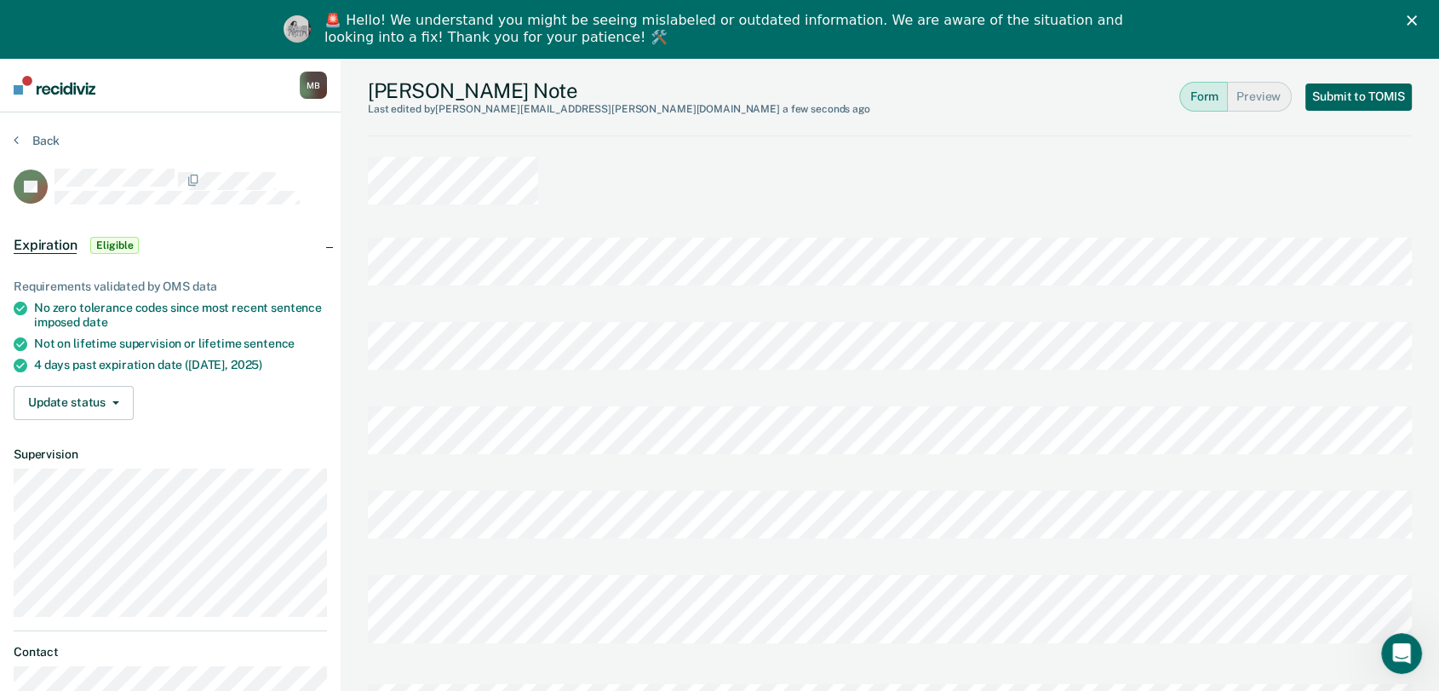
click at [1396, 100] on button "Submit to TOMIS" at bounding box center [1358, 96] width 106 height 27
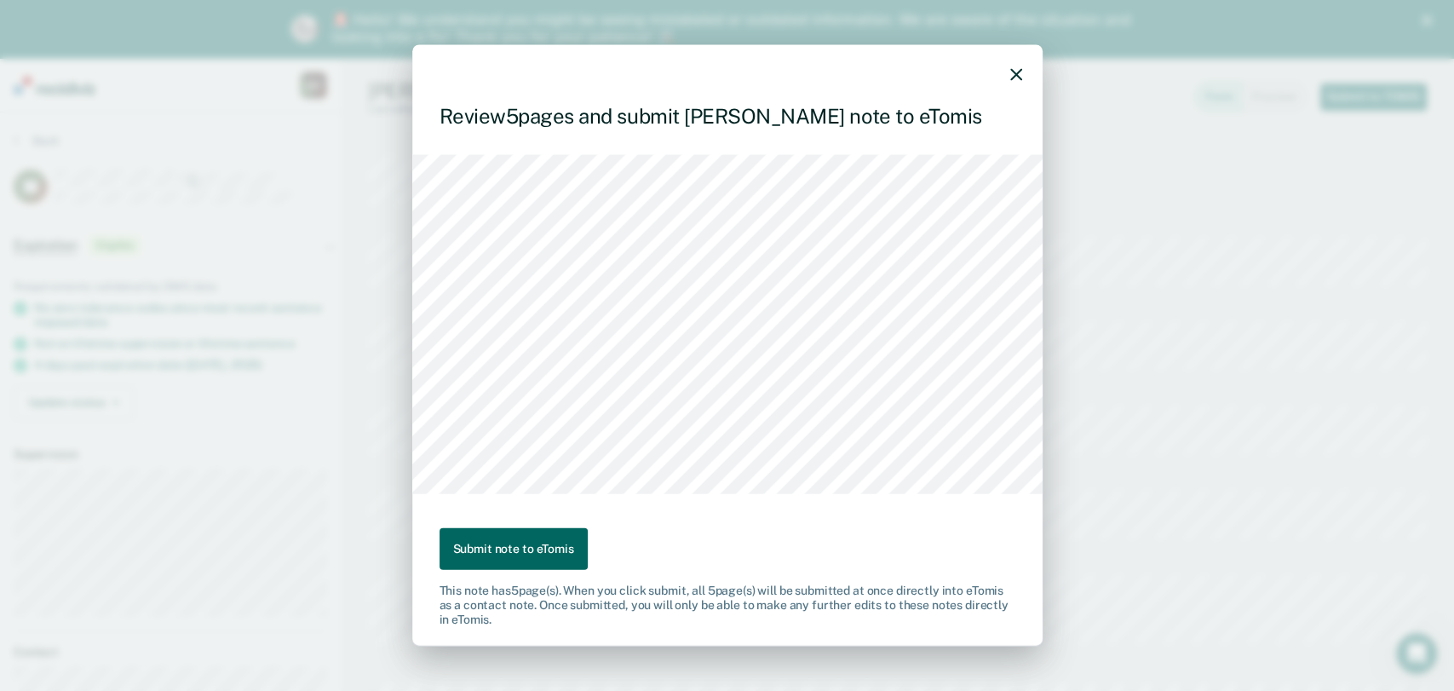
click at [528, 547] on button "Submit note to eTomis" at bounding box center [513, 549] width 148 height 42
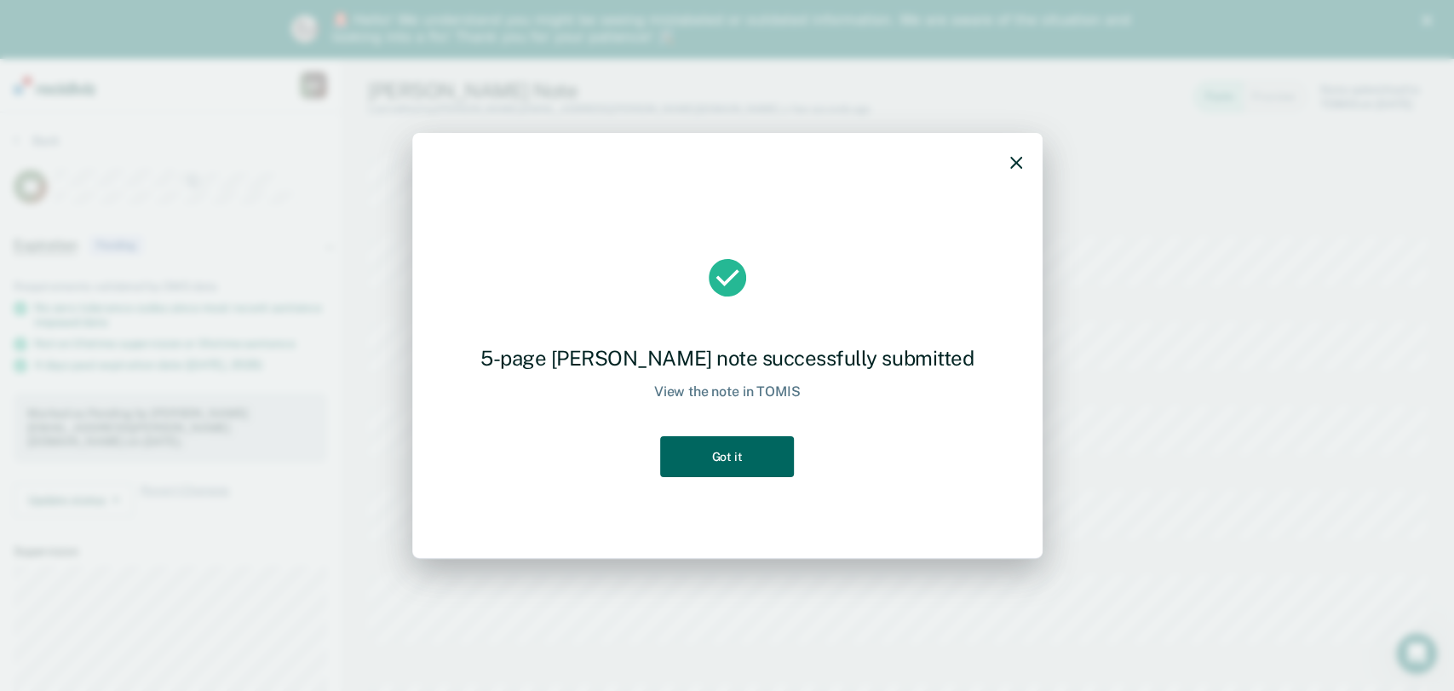
click at [729, 465] on button "Got it" at bounding box center [726, 457] width 133 height 42
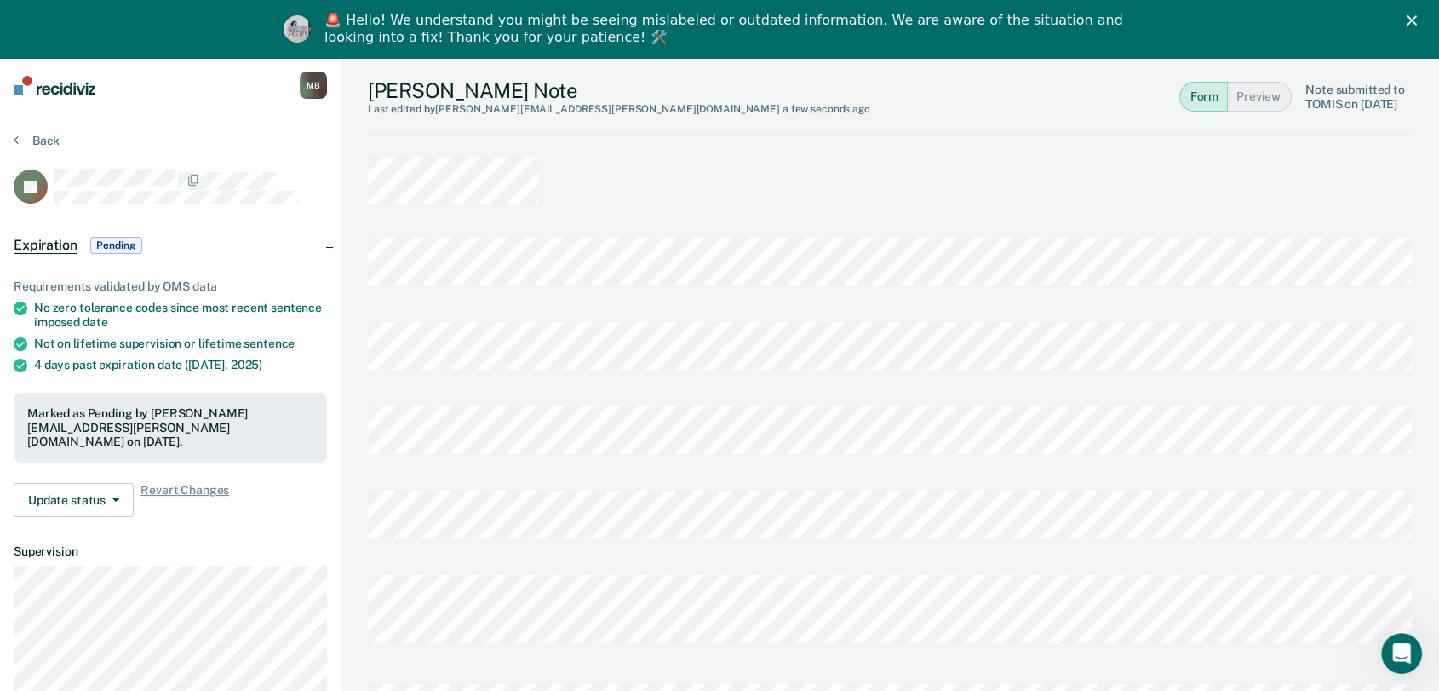
drag, startPoint x: 1329, startPoint y: 9, endPoint x: 750, endPoint y: 228, distance: 619.3
click at [750, 228] on div at bounding box center [890, 266] width 1044 height 84
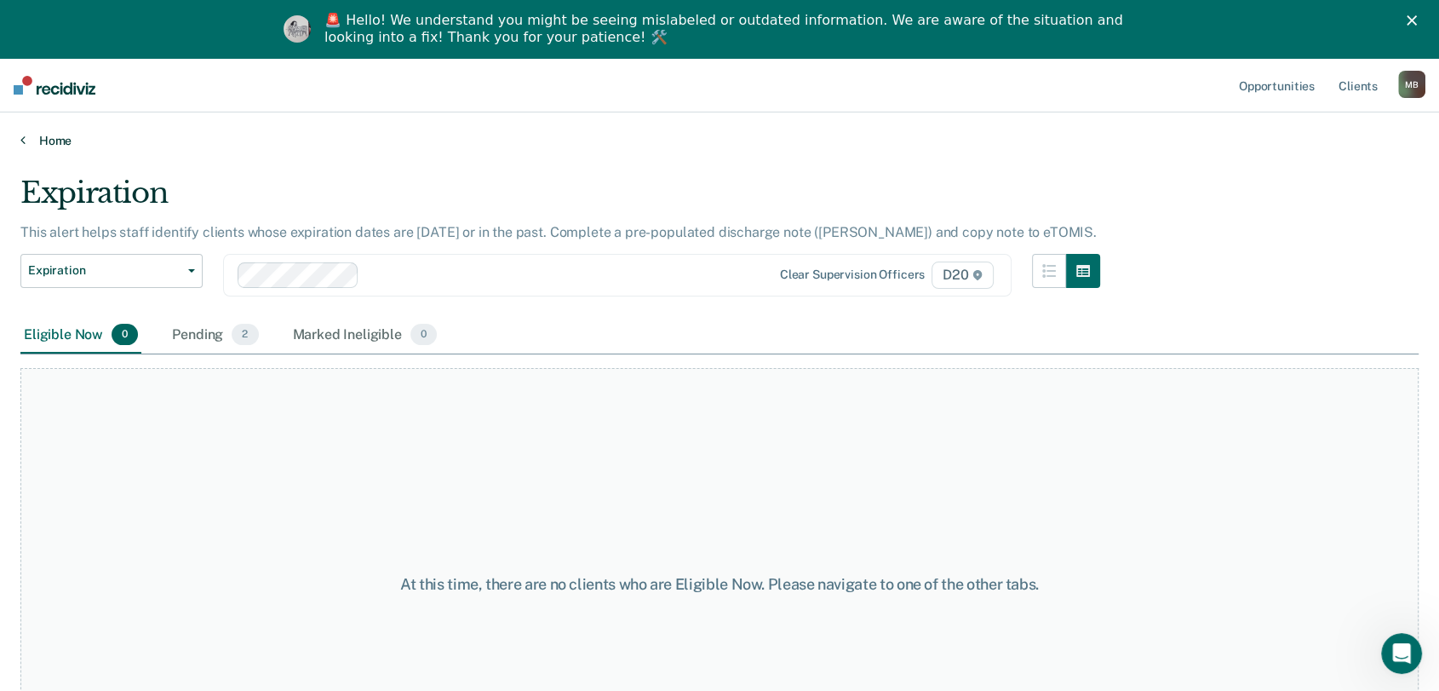
click at [27, 138] on link "Home" at bounding box center [719, 140] width 1398 height 15
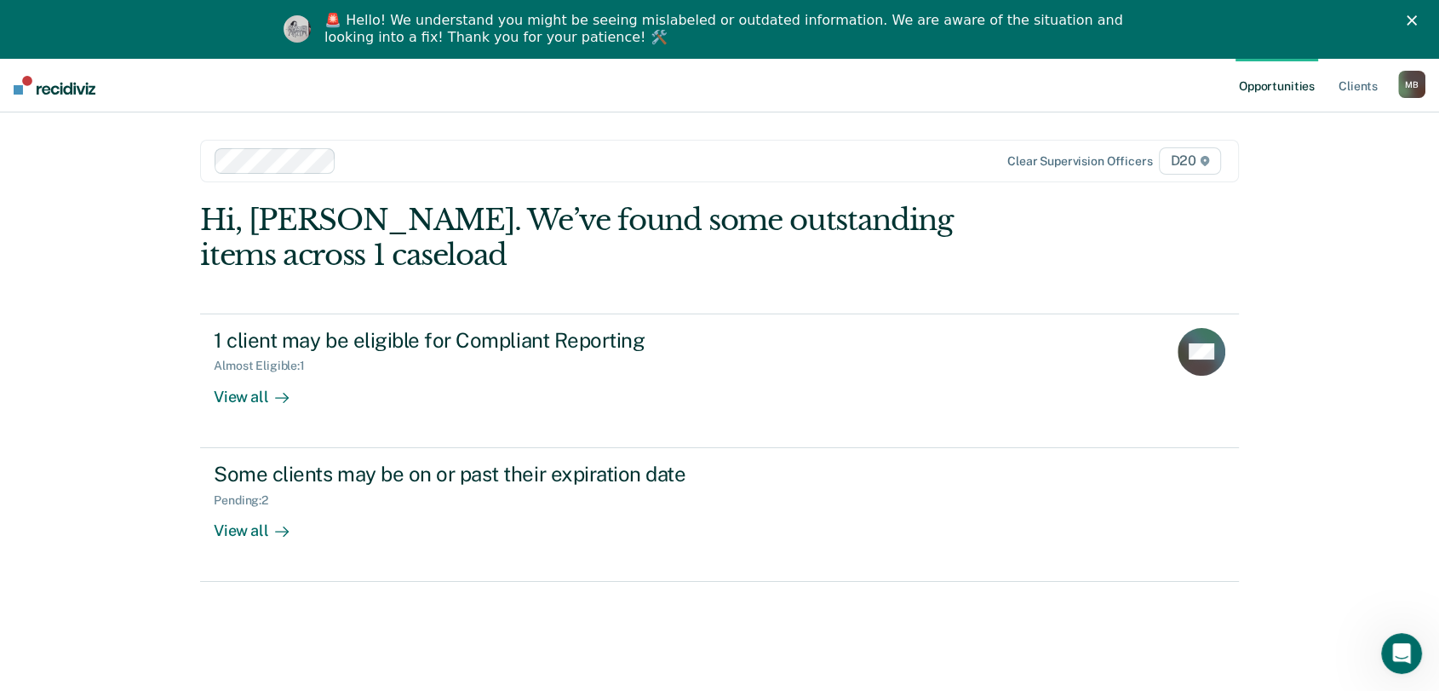
click at [384, 157] on div at bounding box center [631, 161] width 576 height 20
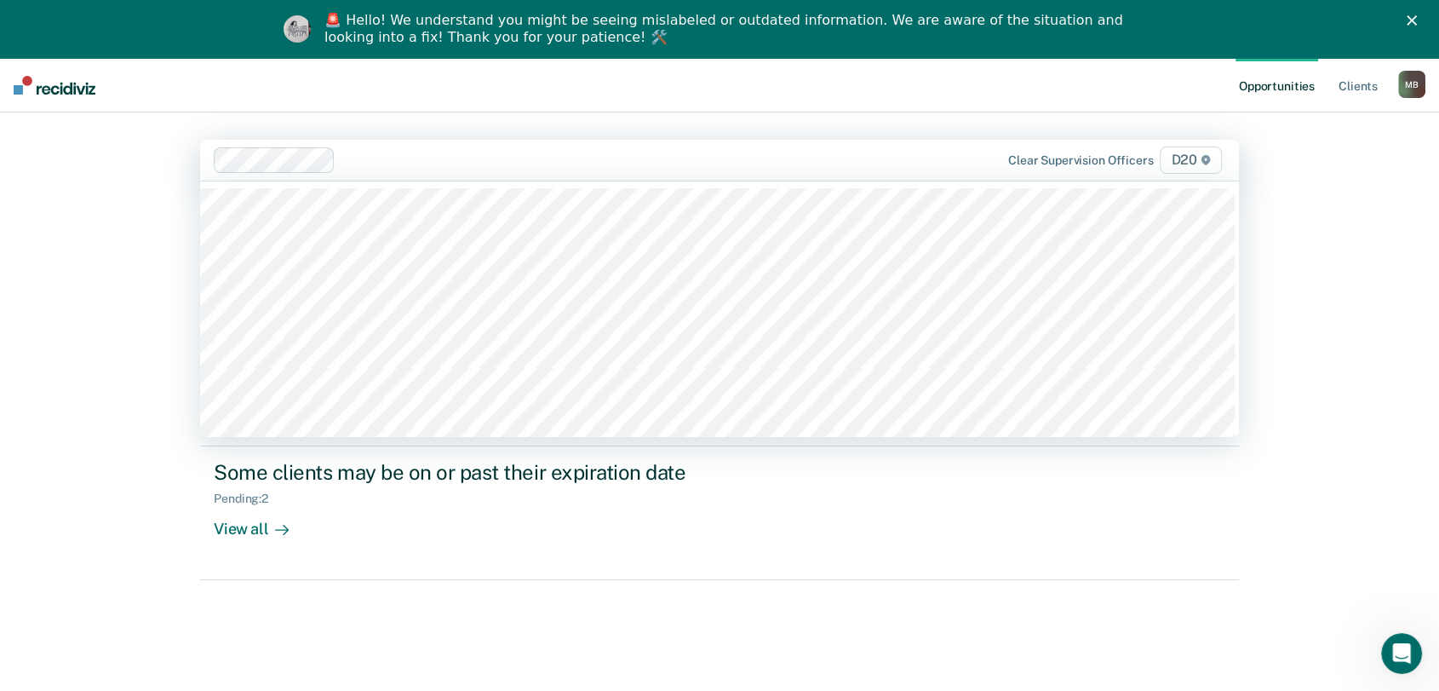
type input "m"
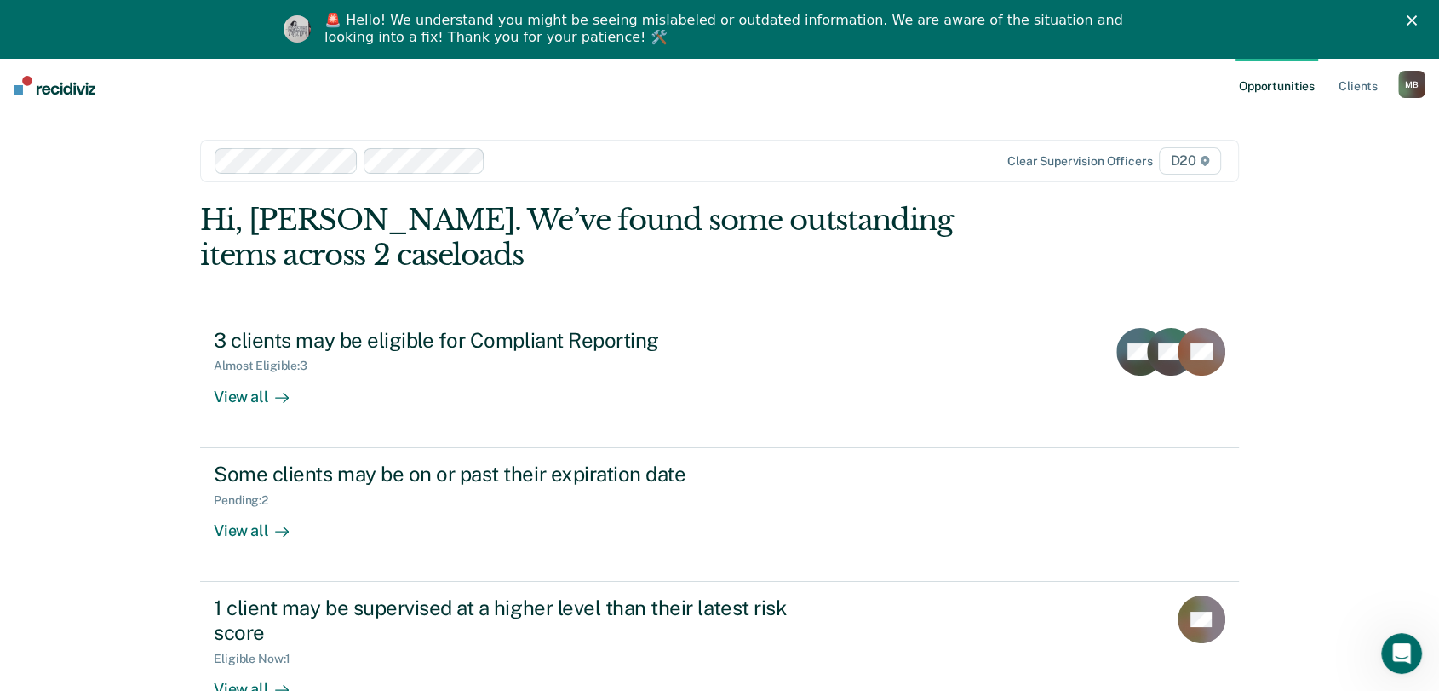
click at [531, 164] on div at bounding box center [705, 161] width 427 height 20
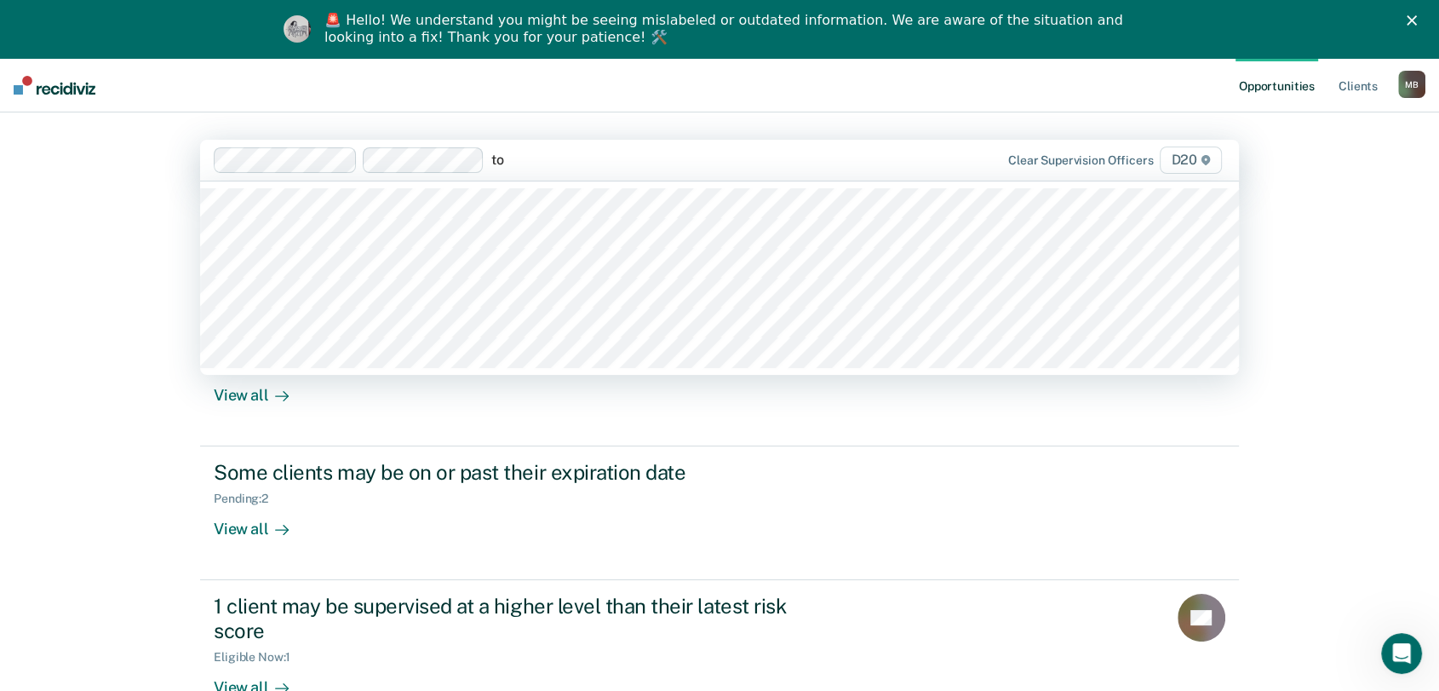
type input "[PERSON_NAME]"
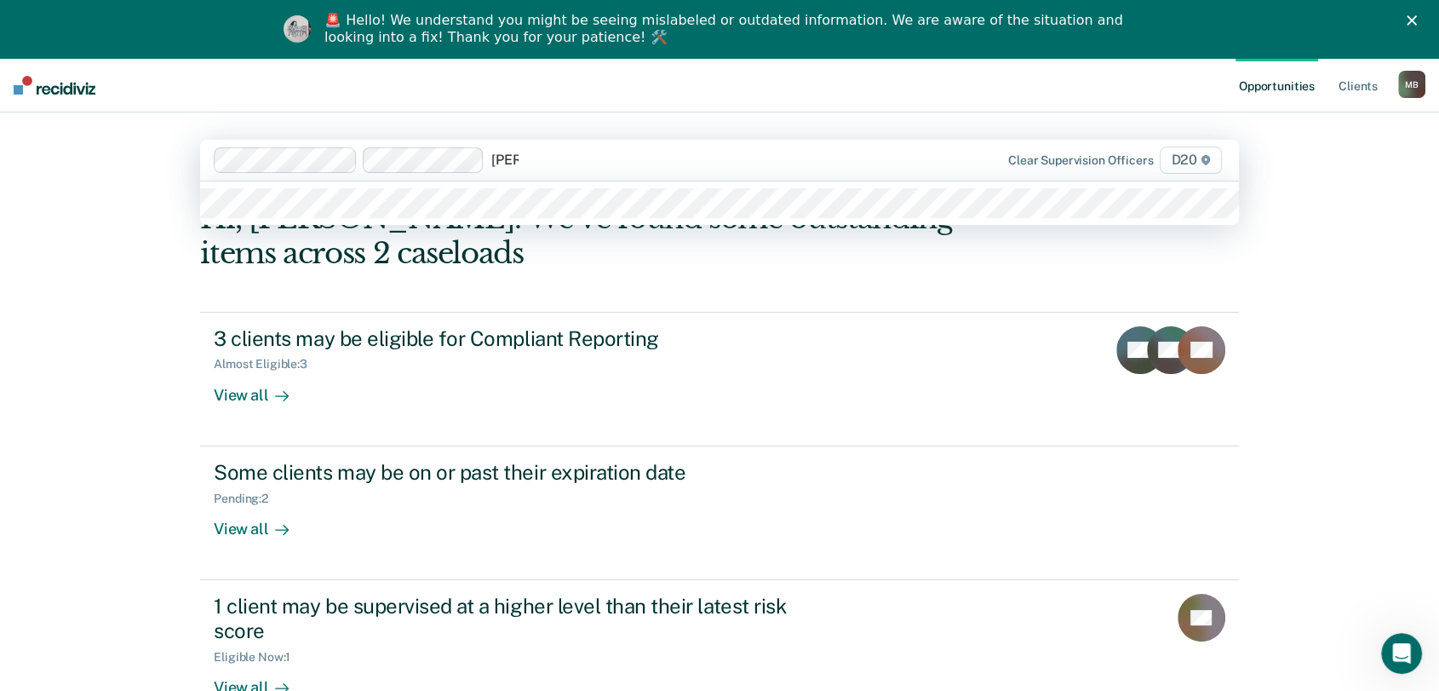
click at [513, 186] on div at bounding box center [719, 202] width 1039 height 43
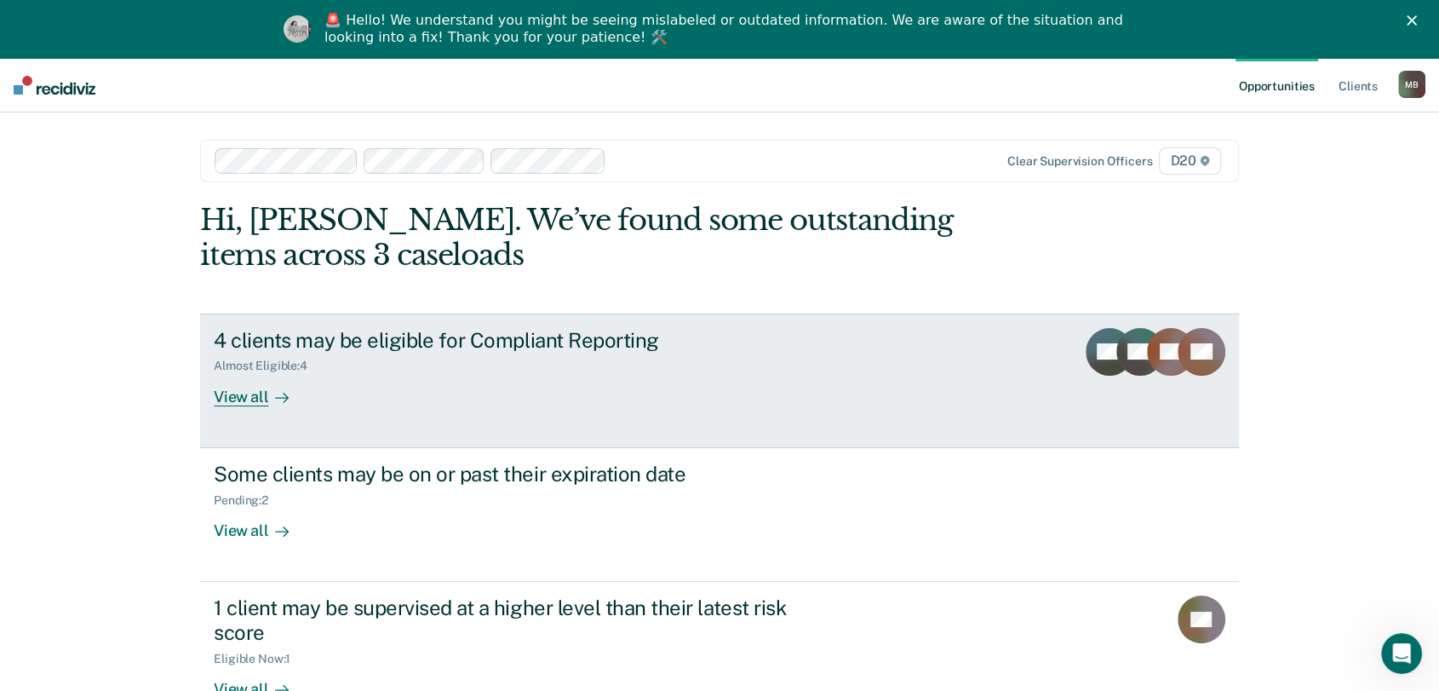
click at [387, 397] on div "4 clients may be eligible for Compliant Reporting Almost Eligible : 4 View all" at bounding box center [533, 367] width 639 height 78
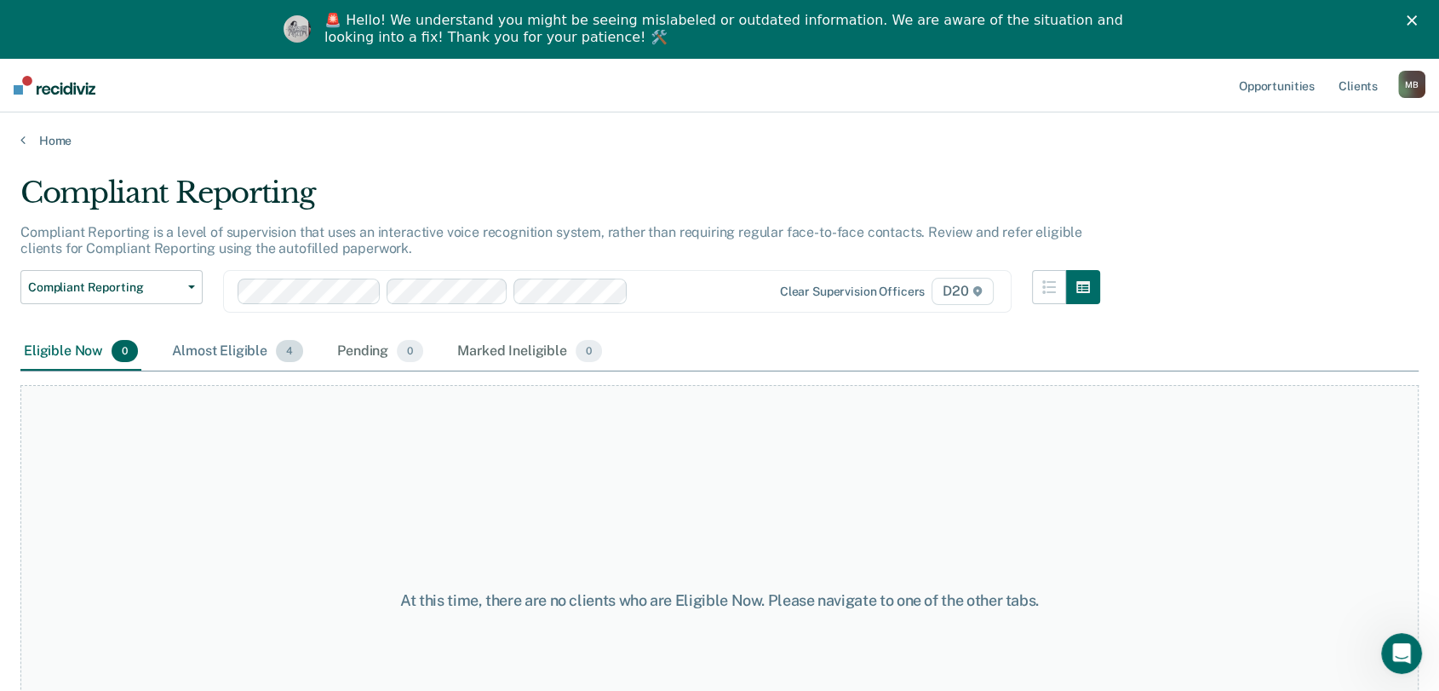
click at [231, 357] on div "Almost Eligible 4" at bounding box center [238, 351] width 138 height 37
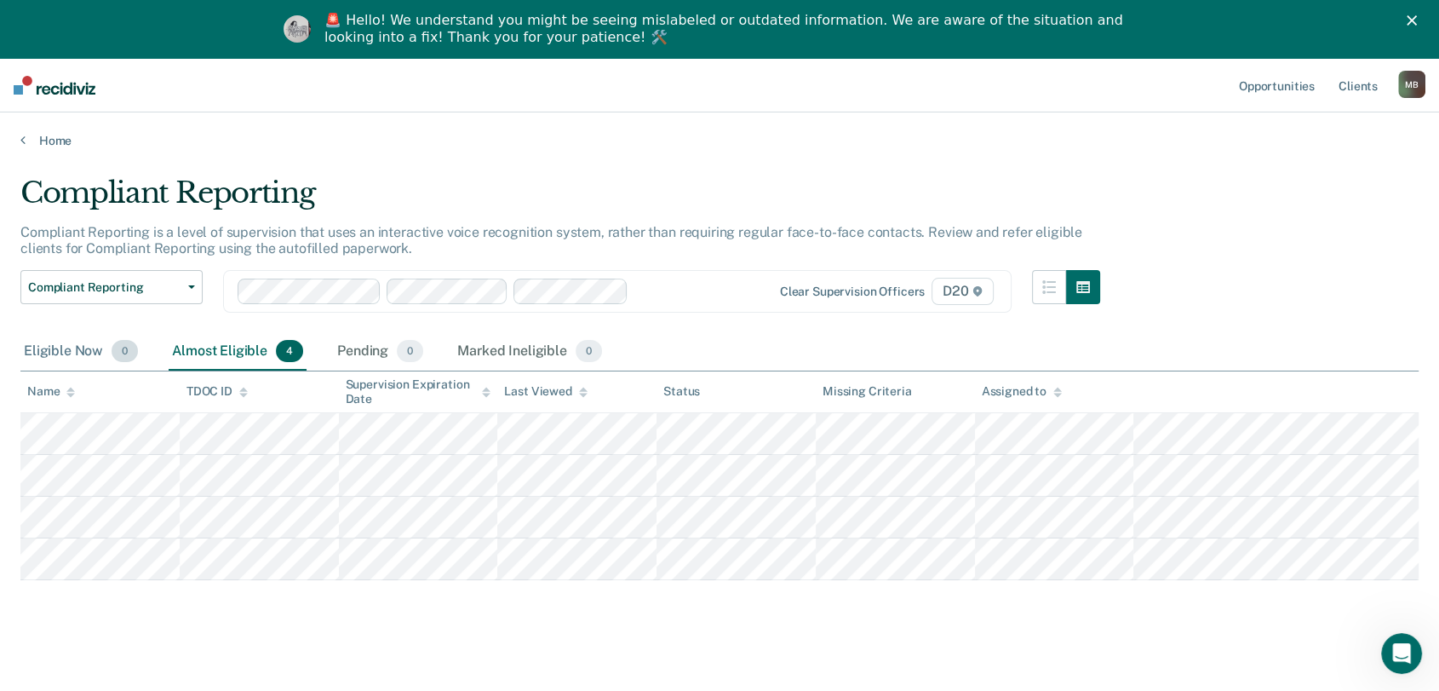
click at [73, 353] on div "Eligible Now 0" at bounding box center [80, 351] width 121 height 37
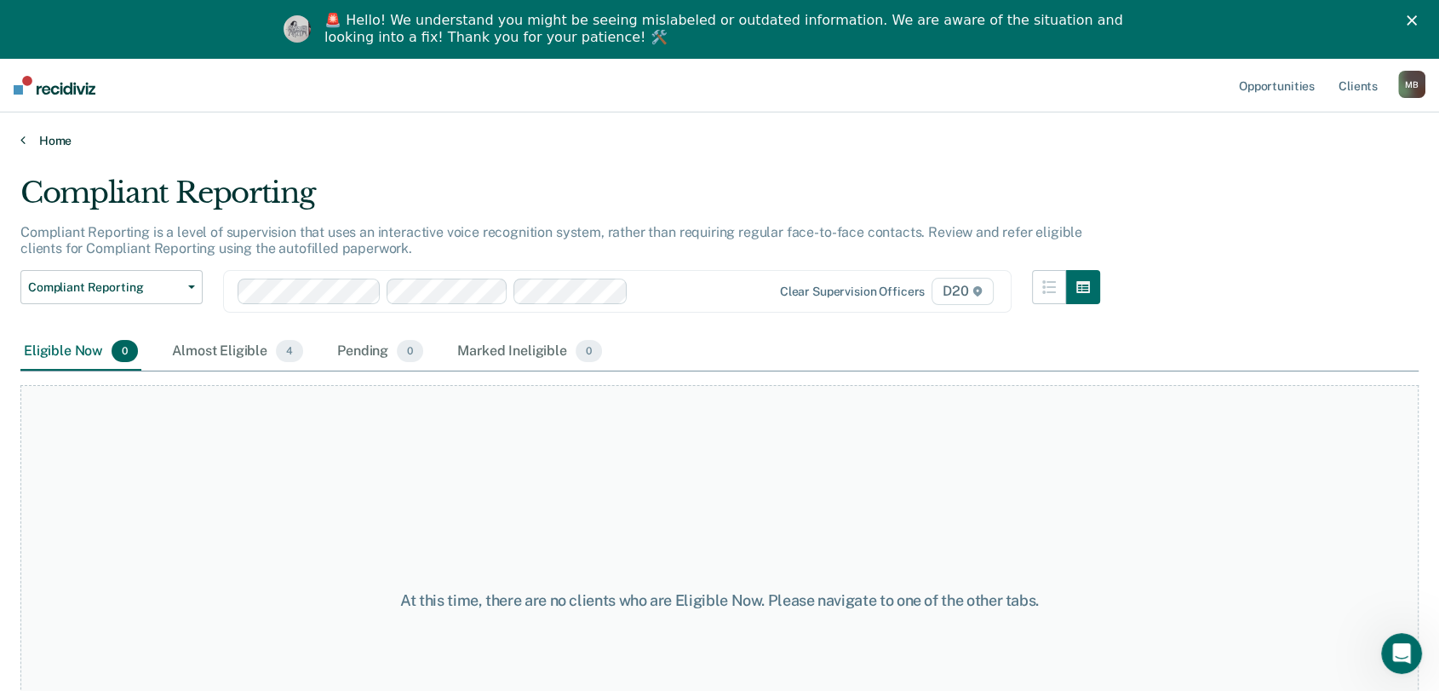
click at [34, 142] on link "Home" at bounding box center [719, 140] width 1398 height 15
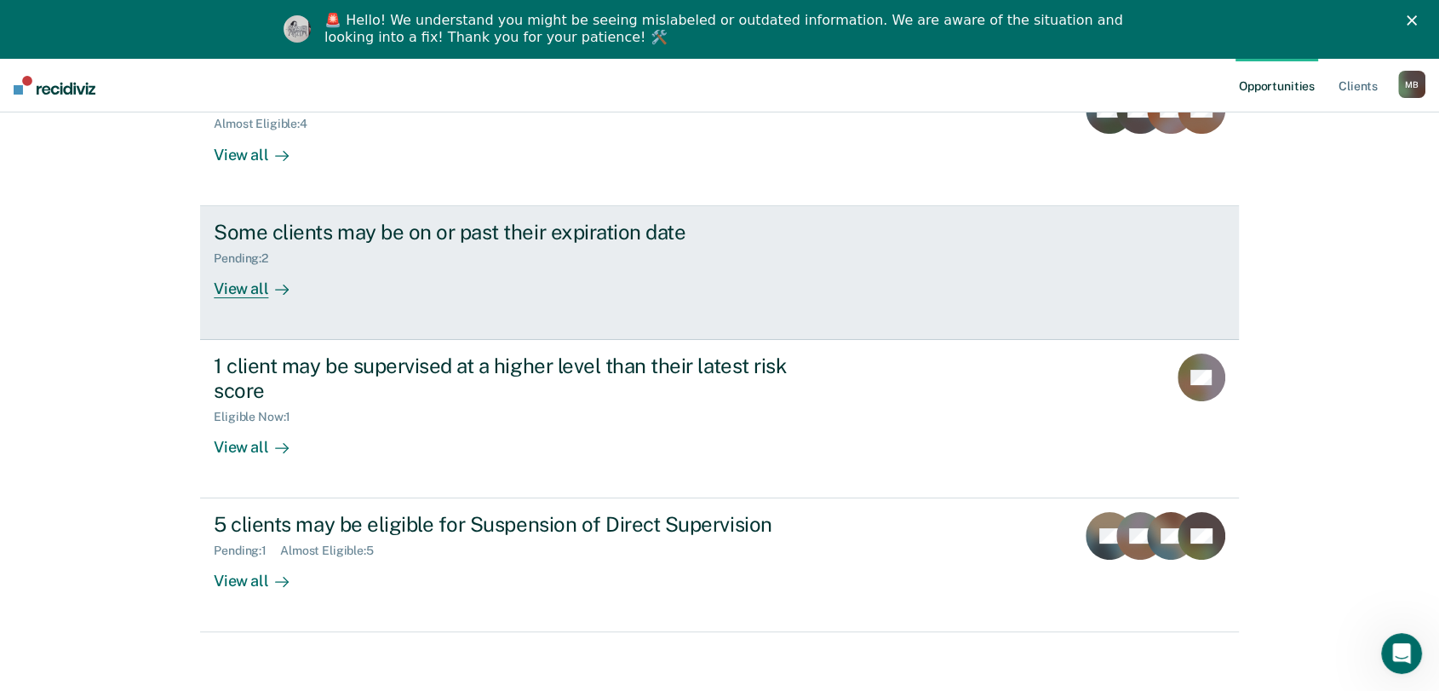
scroll to position [250, 0]
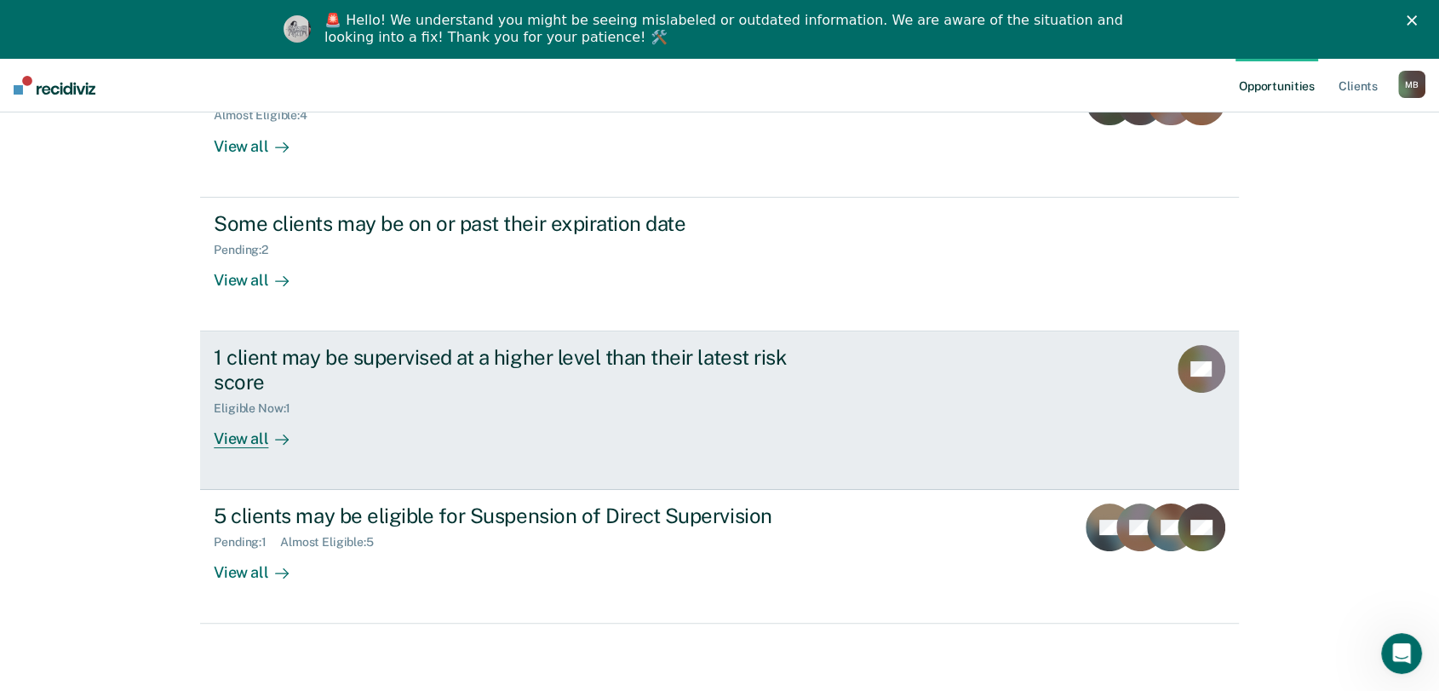
click at [466, 447] on link "1 client may be supervised at a higher level than their latest risk score Eligi…" at bounding box center [719, 410] width 1039 height 158
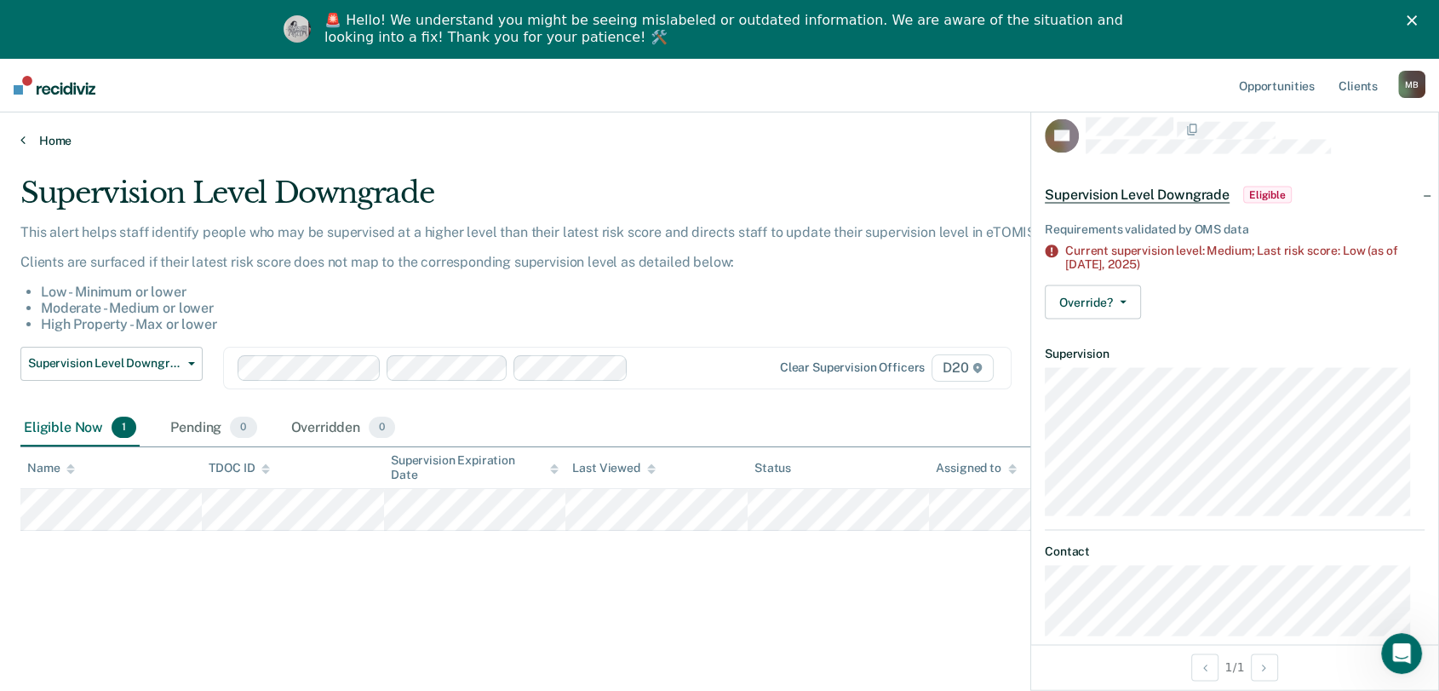
click at [50, 146] on link "Home" at bounding box center [719, 140] width 1398 height 15
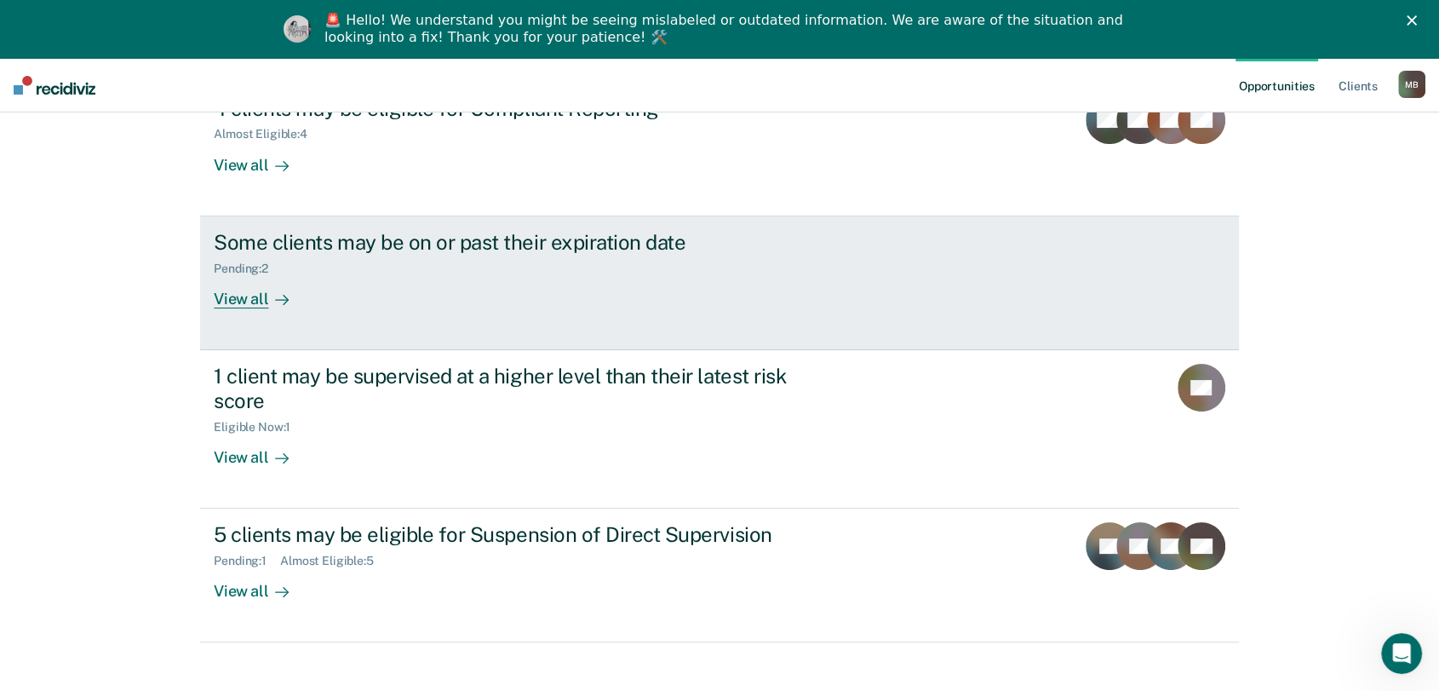
scroll to position [250, 0]
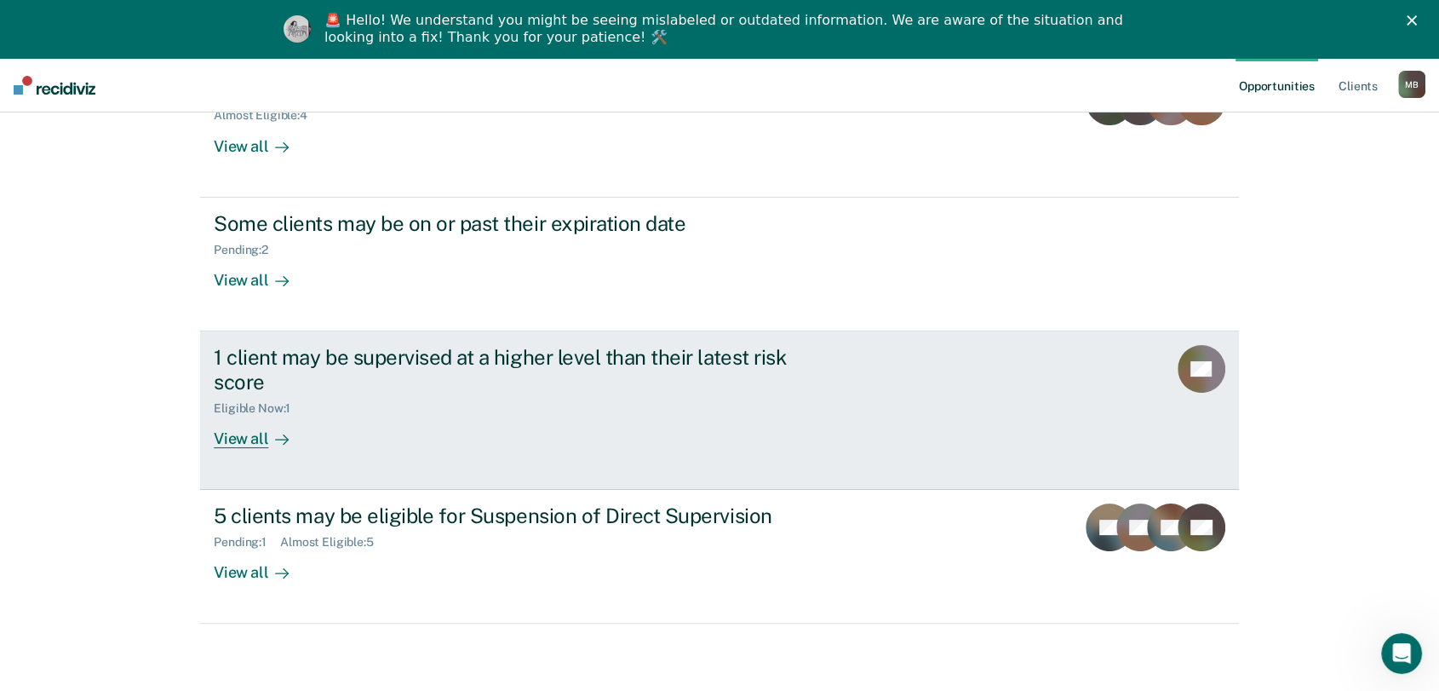
click at [746, 387] on div "1 client may be supervised at a higher level than their latest risk score" at bounding box center [513, 369] width 598 height 49
